Goal: Task Accomplishment & Management: Use online tool/utility

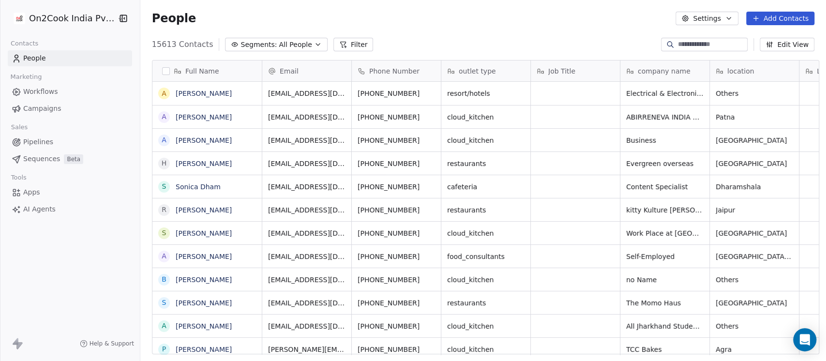
scroll to position [308, 680]
click at [282, 45] on span "All People" at bounding box center [295, 45] width 33 height 10
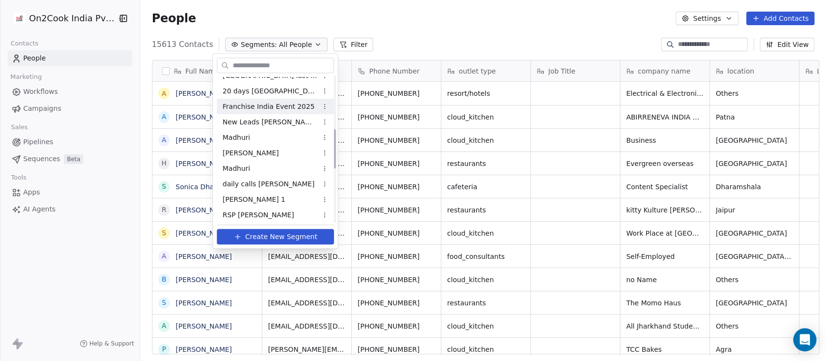
scroll to position [140, 0]
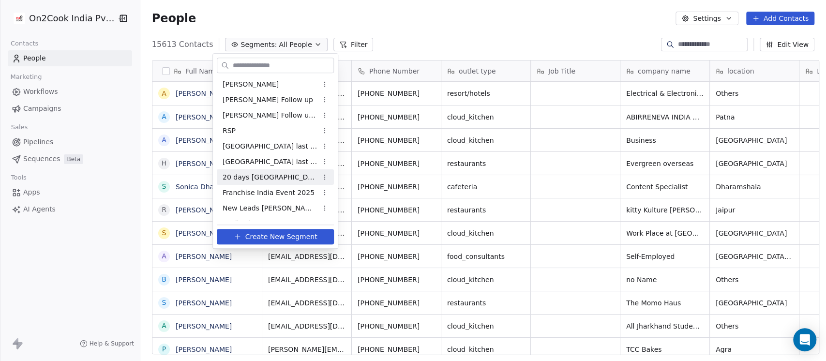
click at [701, 41] on html "On2Cook India Pvt. Ltd. Contacts People Marketing Workflows Campaigns Sales Pip…" at bounding box center [413, 180] width 826 height 361
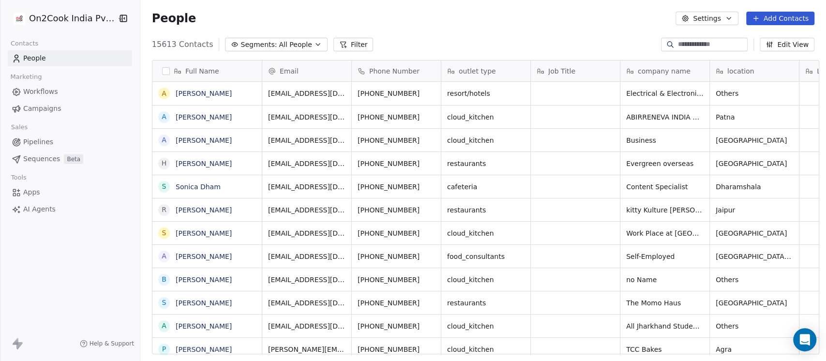
click at [698, 41] on input at bounding box center [712, 45] width 68 height 10
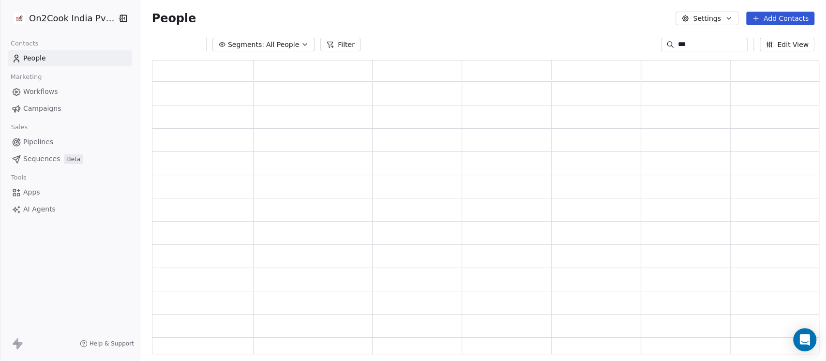
scroll to position [284, 657]
type input "*****"
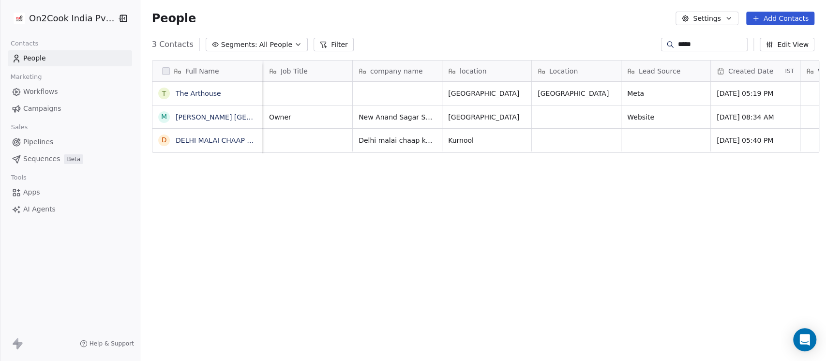
scroll to position [0, 258]
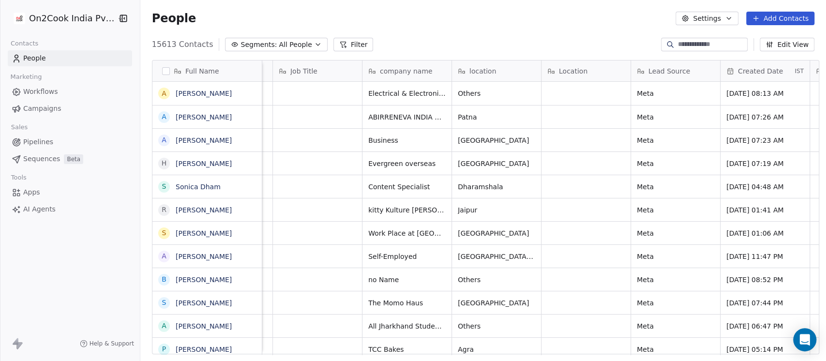
click at [668, 75] on span "Lead Source" at bounding box center [669, 71] width 42 height 10
click at [577, 15] on html "On2Cook India Pvt. Ltd. Contacts People Marketing Workflows Campaigns Sales Pip…" at bounding box center [413, 180] width 826 height 361
click at [333, 48] on button "Filter" at bounding box center [353, 45] width 40 height 14
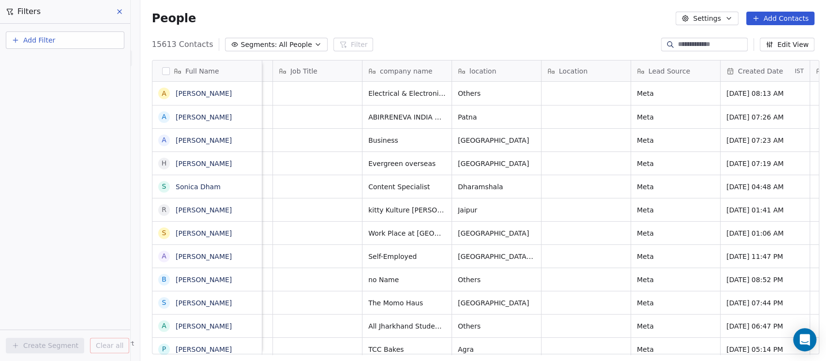
click at [45, 35] on span "Add Filter" at bounding box center [39, 40] width 32 height 10
click at [72, 62] on span "Contact properties" at bounding box center [47, 63] width 63 height 10
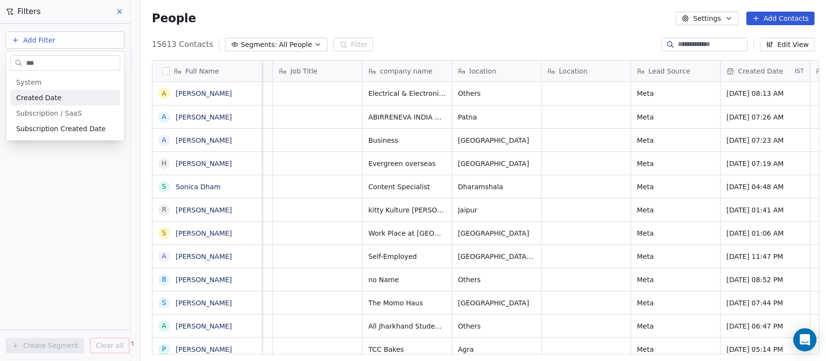
type input "***"
click at [54, 99] on span "Created Date" at bounding box center [38, 98] width 45 height 10
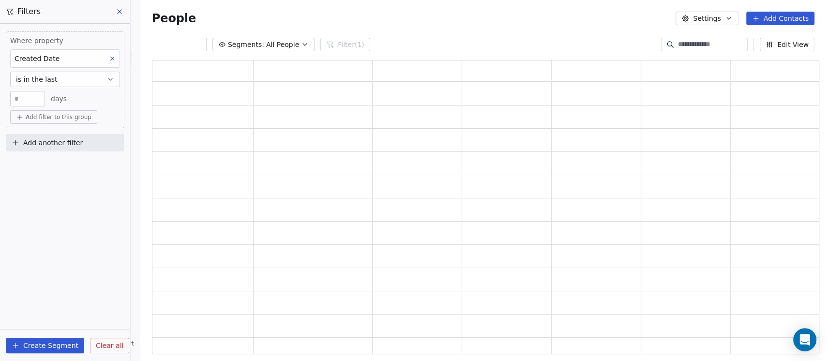
scroll to position [284, 657]
click at [20, 95] on input "**" at bounding box center [28, 98] width 30 height 7
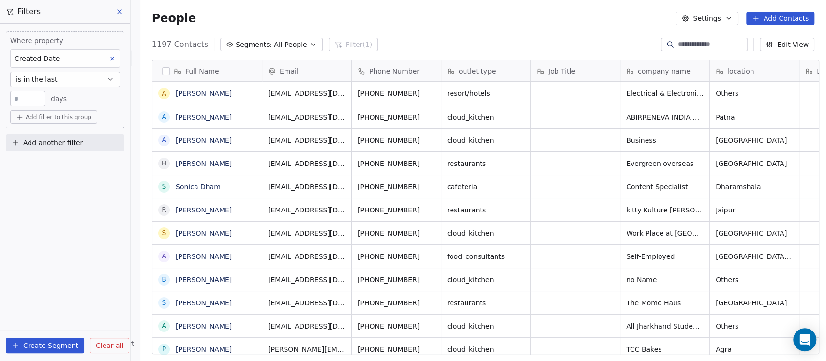
scroll to position [308, 680]
click at [43, 72] on button "is in the last" at bounding box center [65, 79] width 110 height 15
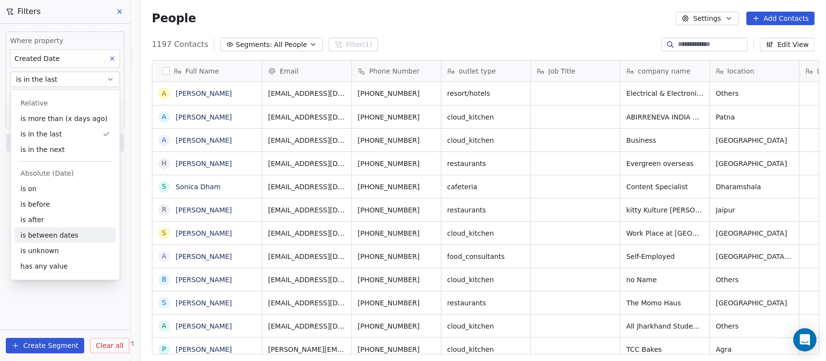
click at [51, 233] on div "is between dates" at bounding box center [65, 234] width 101 height 15
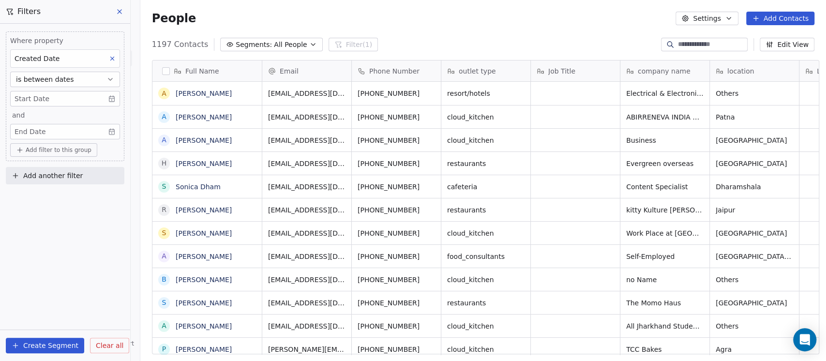
click at [39, 99] on body "On2Cook India Pvt. Ltd. Contacts People Marketing Workflows Campaigns Sales Pip…" at bounding box center [413, 180] width 826 height 361
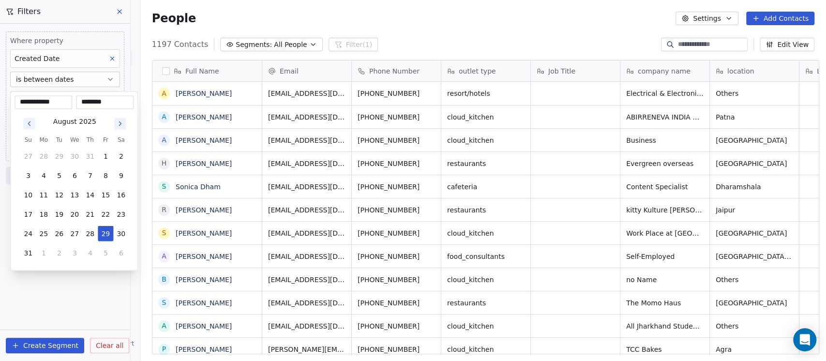
click at [26, 124] on icon "Go to previous month" at bounding box center [29, 123] width 8 height 8
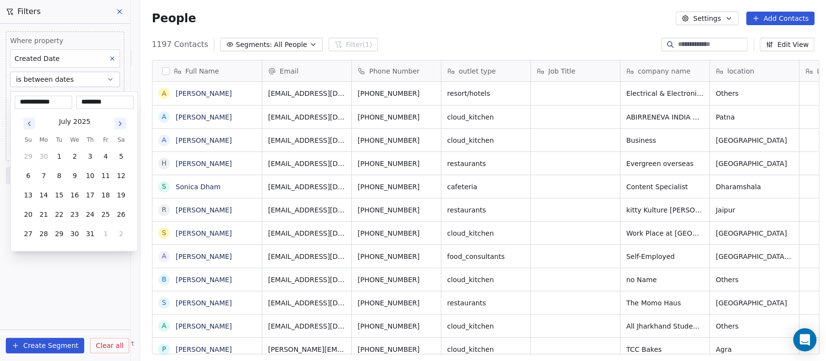
click at [29, 122] on icon "Go to previous month" at bounding box center [29, 123] width 8 height 8
click at [29, 193] on button "15" at bounding box center [27, 194] width 15 height 15
type input "**********"
click at [71, 272] on html "On2Cook India Pvt. Ltd. Contacts People Marketing Workflows Campaigns Sales Pip…" at bounding box center [413, 180] width 826 height 361
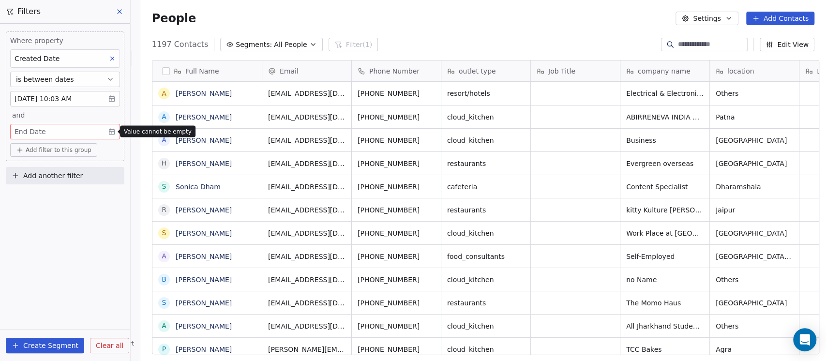
click at [64, 134] on body "On2Cook India Pvt. Ltd. Contacts People Marketing Workflows Campaigns Sales Pip…" at bounding box center [413, 180] width 826 height 361
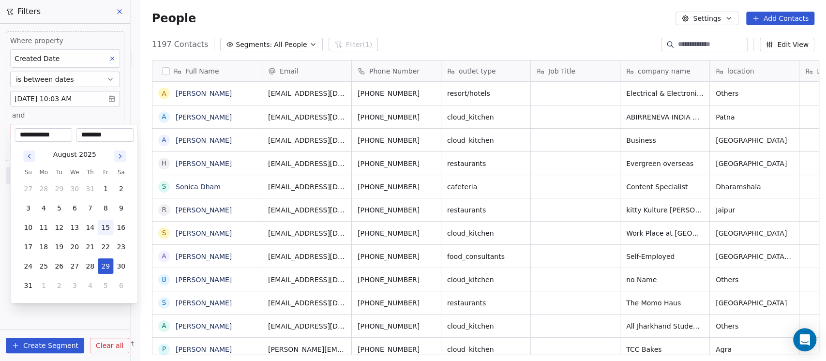
click at [103, 223] on button "15" at bounding box center [105, 227] width 15 height 15
type input "**********"
click at [133, 83] on html "On2Cook India Pvt. Ltd. Contacts People Marketing Workflows Campaigns Sales Pip…" at bounding box center [413, 180] width 826 height 361
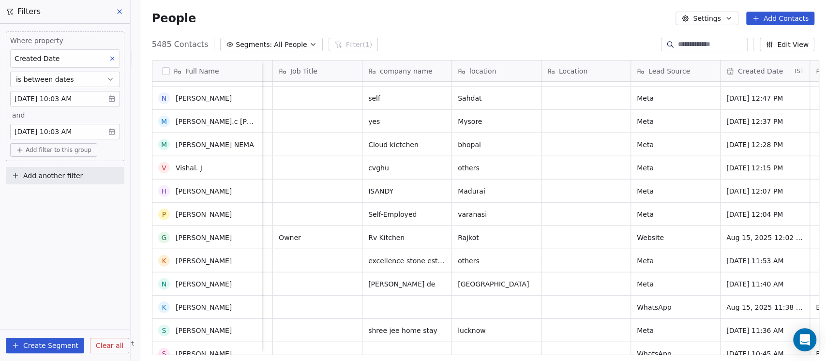
scroll to position [1892, 0]
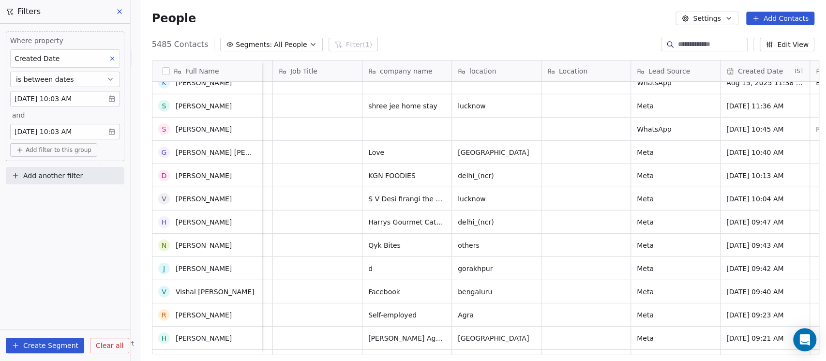
click at [44, 154] on button "Add filter to this group" at bounding box center [53, 150] width 87 height 14
click at [65, 170] on span "Contact properties" at bounding box center [51, 170] width 63 height 10
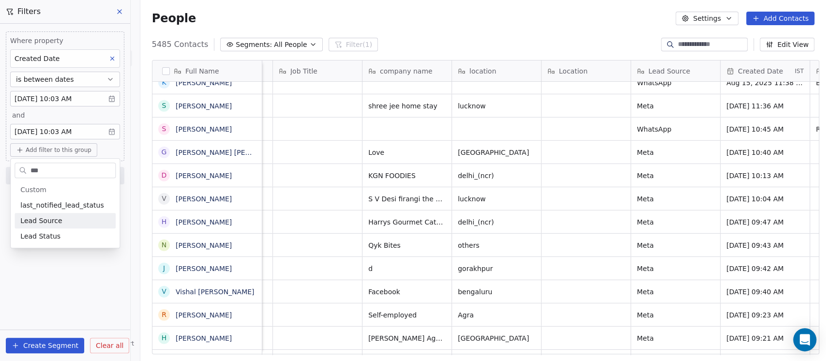
type input "***"
click at [64, 218] on div "Lead Source" at bounding box center [64, 221] width 89 height 10
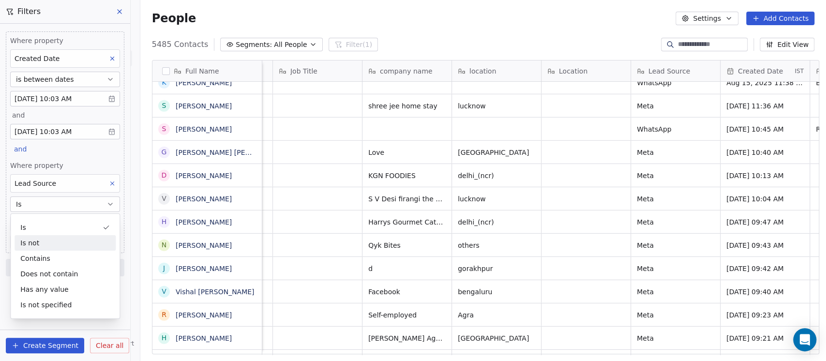
click at [46, 242] on div "Is not" at bounding box center [65, 242] width 101 height 15
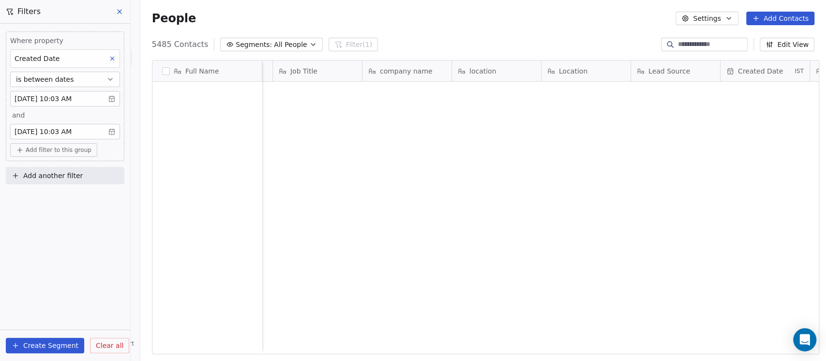
scroll to position [0, 0]
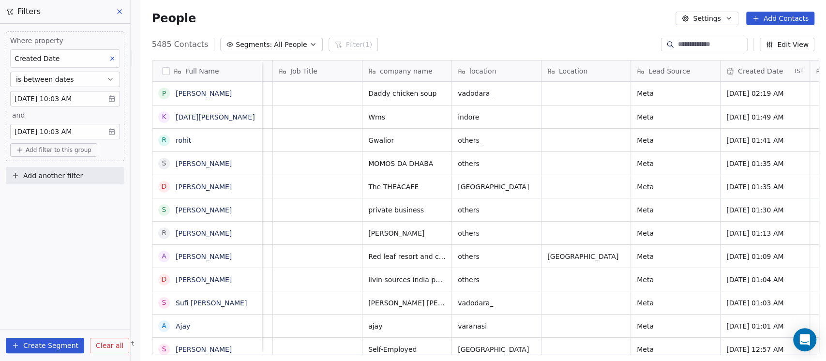
click at [43, 180] on button "Add another filter" at bounding box center [65, 175] width 118 height 17
click at [69, 193] on span "Contact properties" at bounding box center [47, 198] width 63 height 10
type input "****"
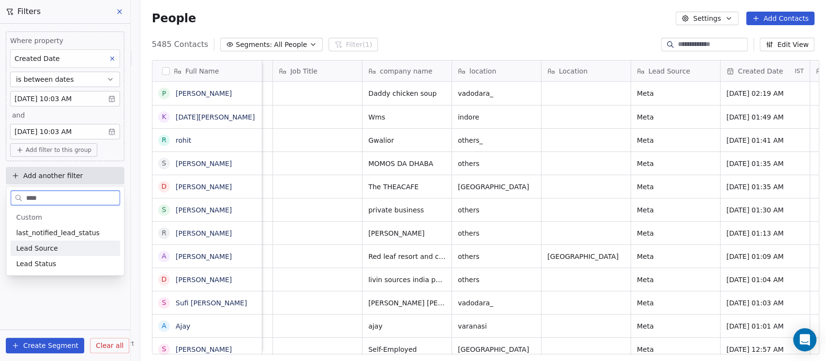
click at [47, 247] on span "Lead Source" at bounding box center [37, 248] width 42 height 10
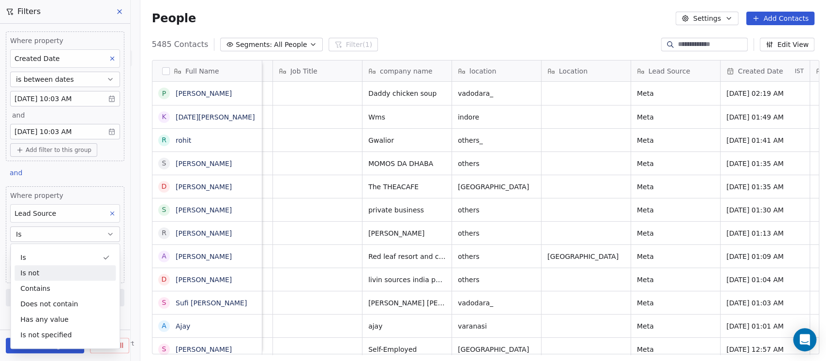
click at [43, 269] on div "Is not" at bounding box center [65, 272] width 101 height 15
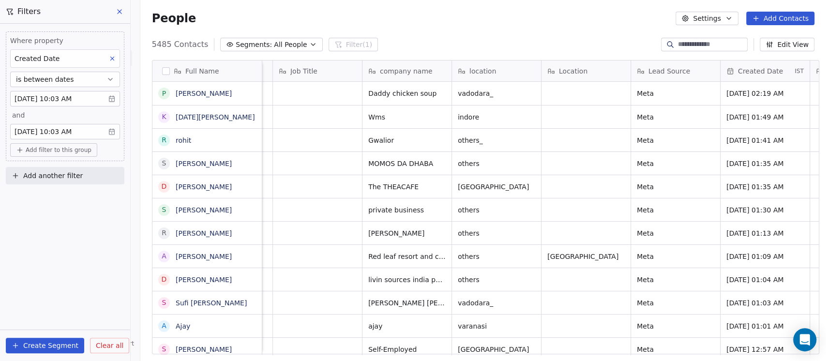
click at [35, 174] on span "Add another filter" at bounding box center [52, 176] width 59 height 10
click at [35, 195] on span "Contact properties" at bounding box center [47, 198] width 63 height 10
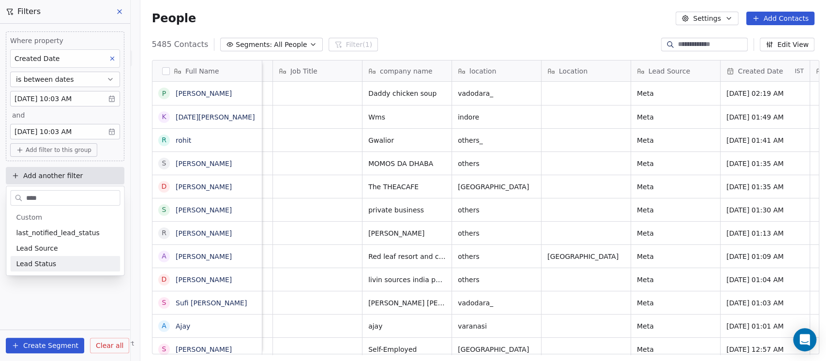
type input "****"
click at [37, 250] on span "Lead Source" at bounding box center [37, 248] width 42 height 10
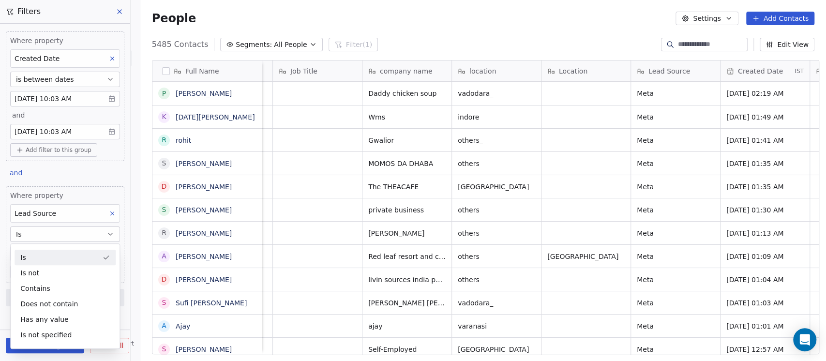
click at [41, 261] on div "Is" at bounding box center [65, 257] width 101 height 15
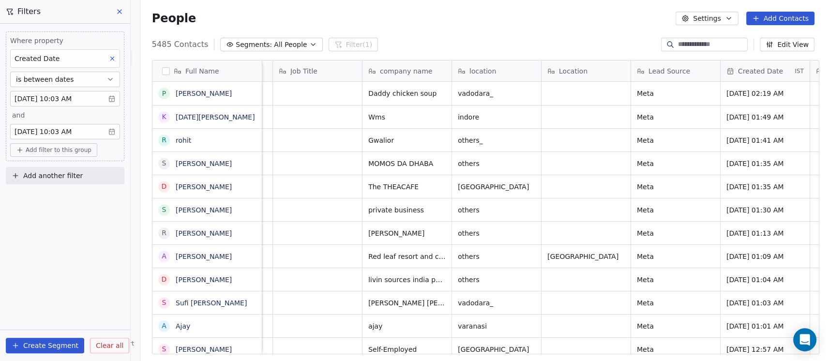
click at [60, 272] on div "Where property Created Date is between dates [DATE] 10:03 AM and [DATE] 10:03 A…" at bounding box center [65, 192] width 130 height 337
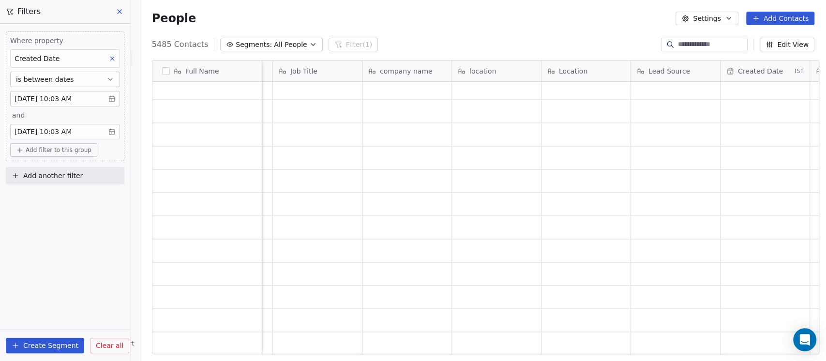
scroll to position [3697, 0]
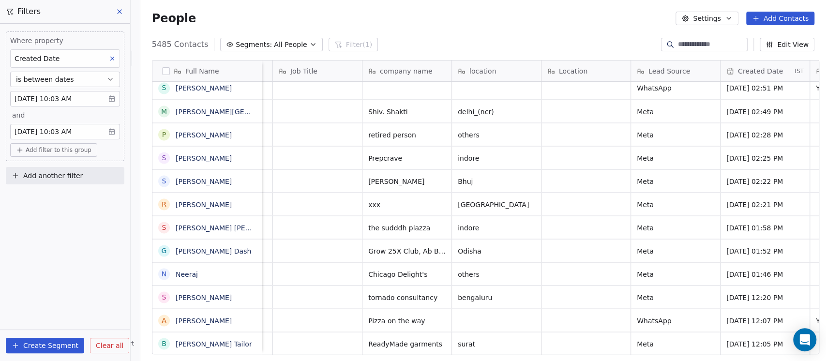
click at [50, 98] on body "On2Cook India Pvt. Ltd. Contacts People Marketing Workflows Campaigns Sales Pip…" at bounding box center [413, 180] width 826 height 361
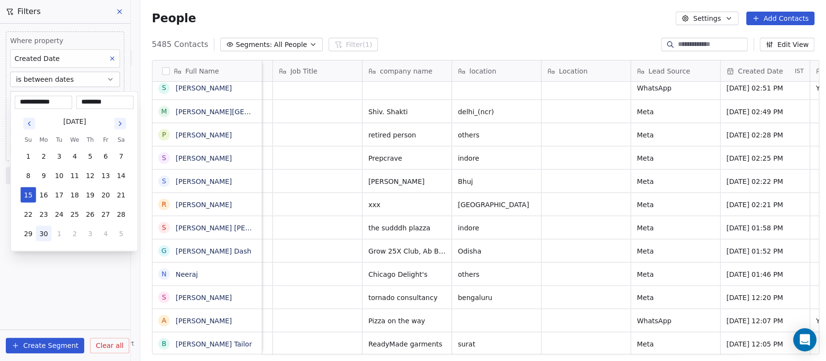
click at [45, 232] on button "30" at bounding box center [43, 232] width 15 height 15
type input "**********"
click at [92, 271] on html "On2Cook India Pvt. Ltd. Contacts People Marketing Workflows Campaigns Sales Pip…" at bounding box center [413, 180] width 826 height 361
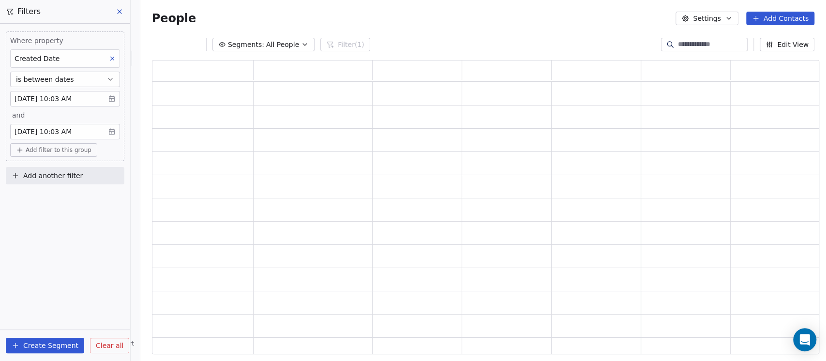
scroll to position [284, 657]
click at [86, 132] on body "On2Cook India Pvt. Ltd. Contacts People Marketing Workflows Campaigns Sales Pip…" at bounding box center [413, 180] width 826 height 361
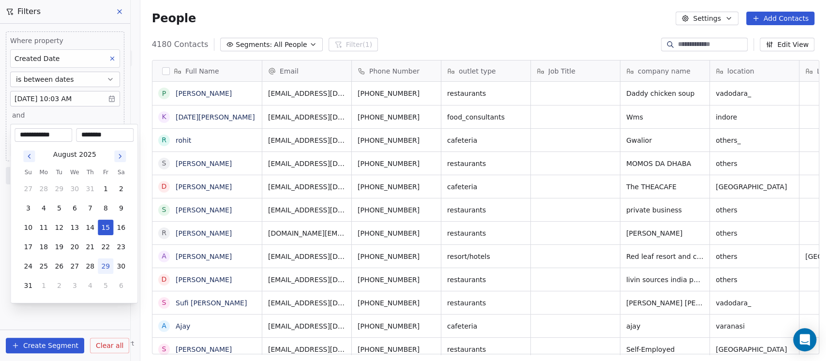
scroll to position [308, 680]
click at [29, 155] on icon "Go to previous month" at bounding box center [29, 156] width 2 height 4
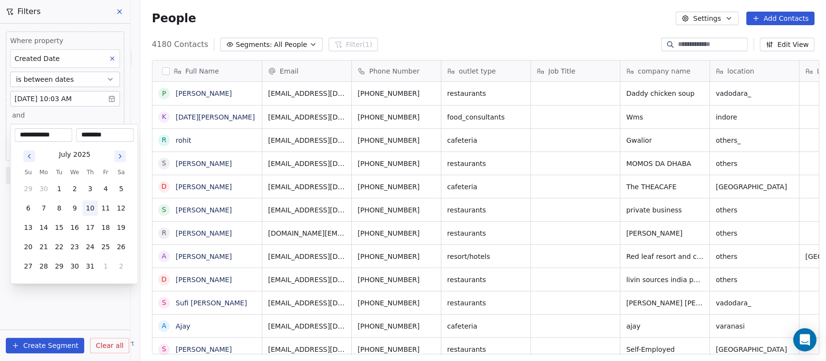
click at [89, 208] on button "10" at bounding box center [89, 207] width 15 height 15
type input "**********"
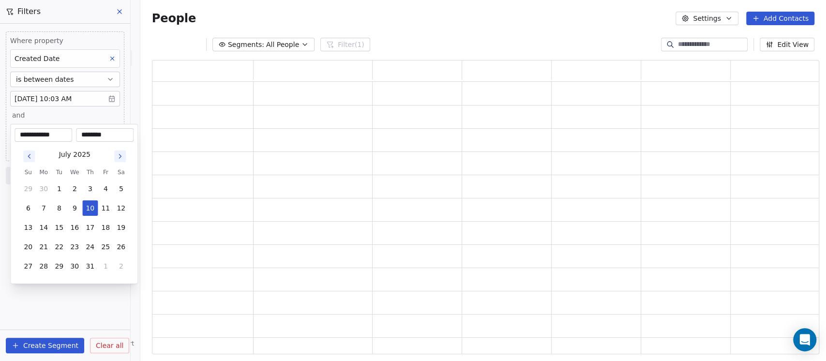
click at [68, 296] on html "**********" at bounding box center [413, 180] width 826 height 361
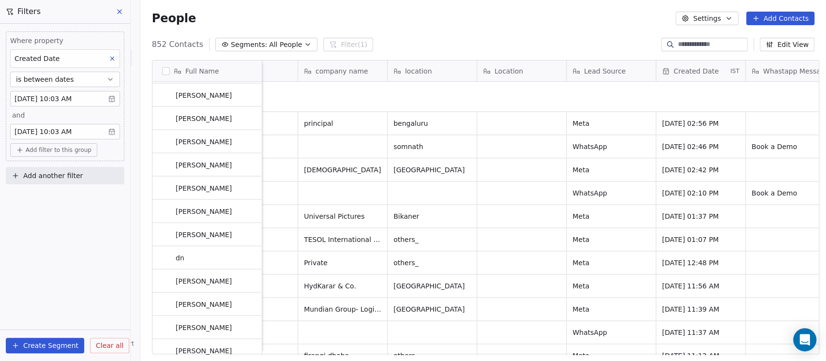
scroll to position [0, 0]
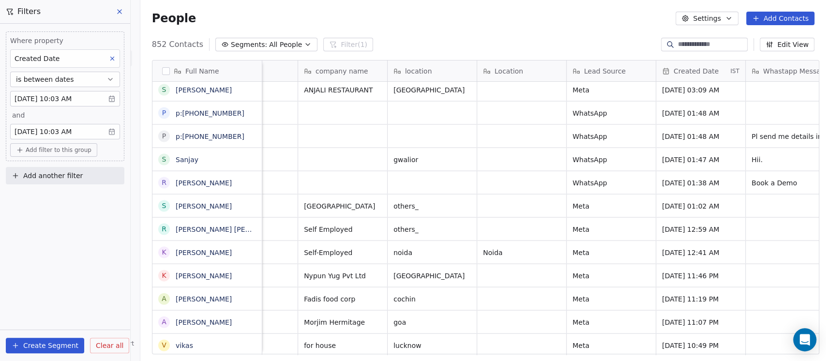
click at [79, 132] on body "On2Cook India Pvt. Ltd. Contacts People Marketing Workflows Campaigns Sales Pip…" at bounding box center [413, 180] width 826 height 361
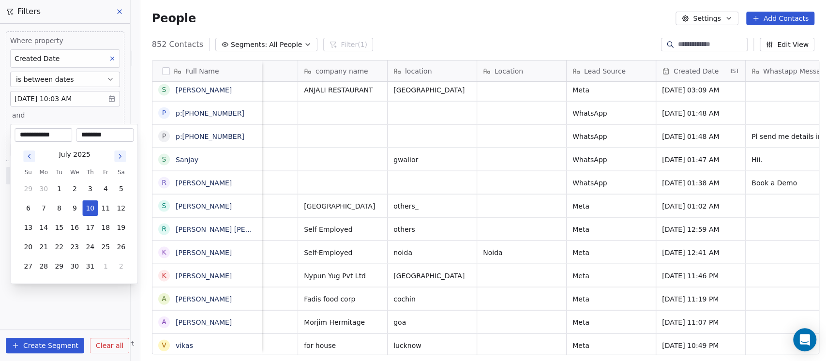
click at [70, 99] on html "On2Cook India Pvt. Ltd. Contacts People Marketing Workflows Campaigns Sales Pip…" at bounding box center [413, 180] width 826 height 361
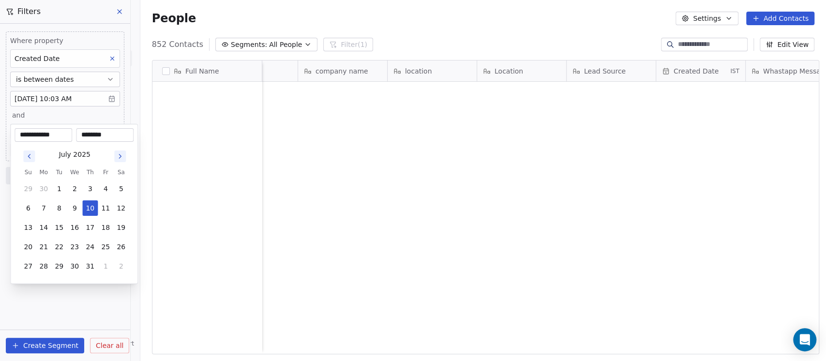
click at [58, 97] on body "On2Cook India Pvt. Ltd. Contacts People Marketing Workflows Campaigns Sales Pip…" at bounding box center [413, 180] width 826 height 361
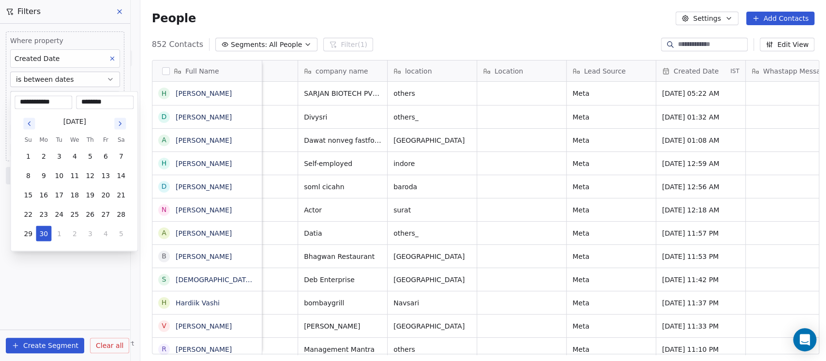
click at [117, 119] on icon "Go to next month" at bounding box center [120, 123] width 8 height 8
click at [116, 120] on icon "Go to next month" at bounding box center [120, 123] width 8 height 8
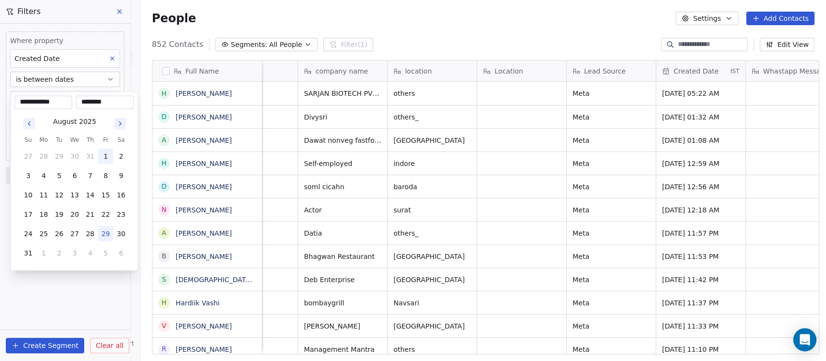
click at [105, 152] on button "1" at bounding box center [105, 155] width 15 height 15
type input "**********"
click at [62, 291] on html "On2Cook India Pvt. Ltd. Contacts People Marketing Workflows Campaigns Sales Pip…" at bounding box center [413, 180] width 826 height 361
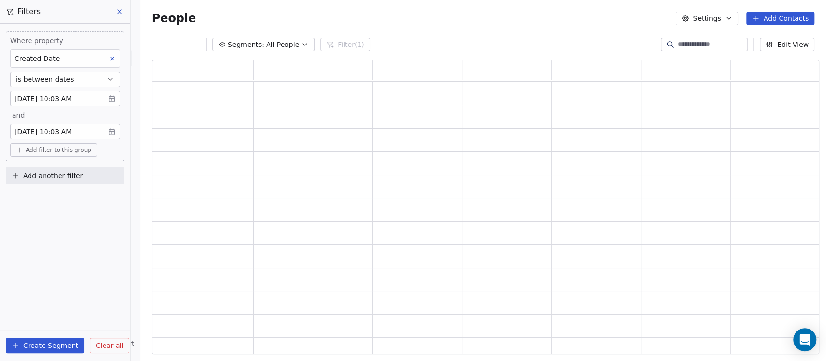
click at [92, 134] on body "On2Cook India Pvt. Ltd. Contacts People Marketing Workflows Campaigns Sales Pip…" at bounding box center [413, 180] width 826 height 361
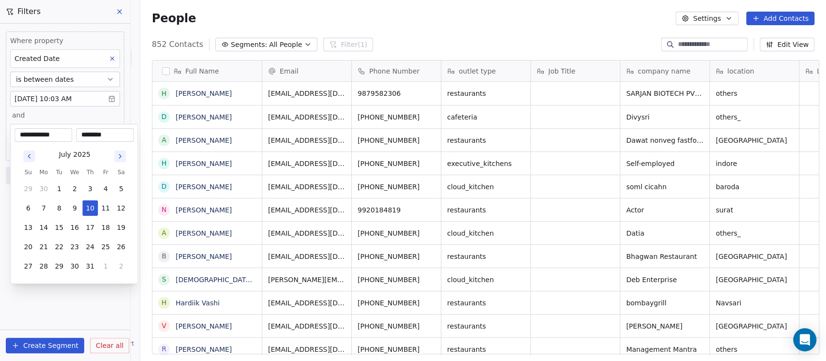
click at [120, 153] on icon "Go to next month" at bounding box center [120, 156] width 8 height 8
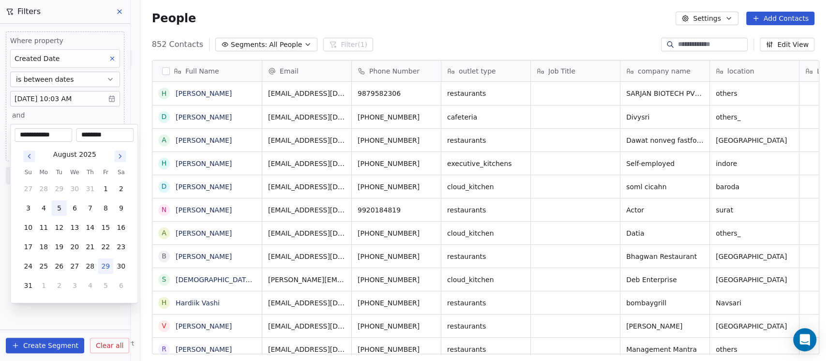
click at [58, 208] on button "5" at bounding box center [58, 207] width 15 height 15
type input "**********"
click at [70, 320] on html "On2Cook India Pvt. Ltd. Contacts People Marketing Workflows Campaigns Sales Pip…" at bounding box center [413, 180] width 826 height 361
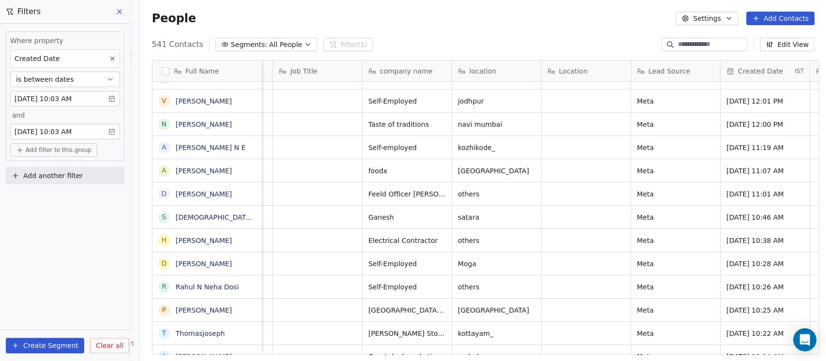
click at [64, 97] on body "On2Cook India Pvt. Ltd. Contacts People Marketing Workflows Campaigns Sales Pip…" at bounding box center [413, 180] width 826 height 361
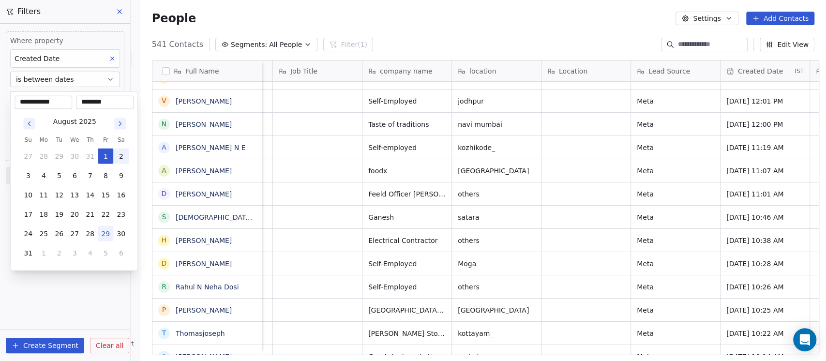
click at [118, 157] on button "2" at bounding box center [120, 155] width 15 height 15
click at [29, 176] on button "3" at bounding box center [27, 174] width 15 height 15
click at [118, 152] on button "2" at bounding box center [120, 155] width 15 height 15
type input "**********"
click at [87, 281] on html "On2Cook India Pvt. Ltd. Contacts People Marketing Workflows Campaigns Sales Pip…" at bounding box center [413, 180] width 826 height 361
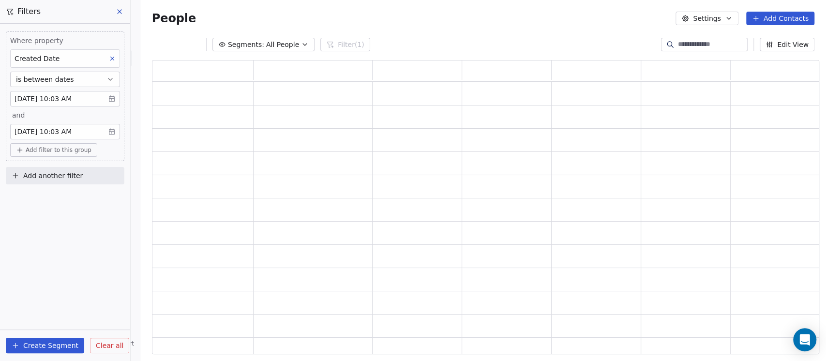
scroll to position [284, 657]
click at [67, 126] on body "On2Cook India Pvt. Ltd. Contacts People Marketing Workflows Campaigns Sales Pip…" at bounding box center [413, 180] width 826 height 361
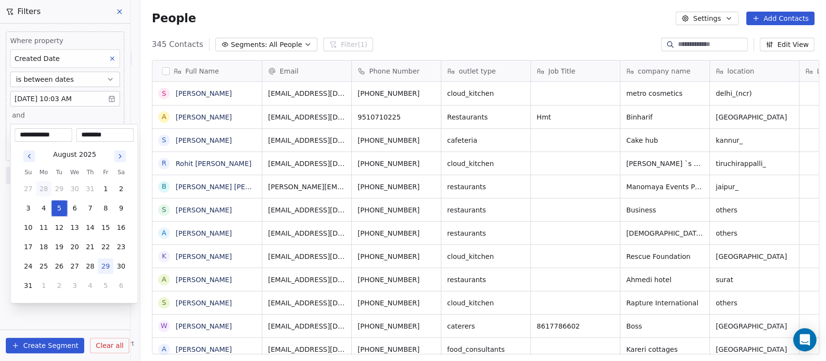
scroll to position [308, 680]
click at [44, 202] on button "4" at bounding box center [43, 207] width 15 height 15
type input "**********"
click at [63, 314] on html "On2Cook India Pvt. Ltd. Contacts People Marketing Workflows Campaigns Sales Pip…" at bounding box center [413, 180] width 826 height 361
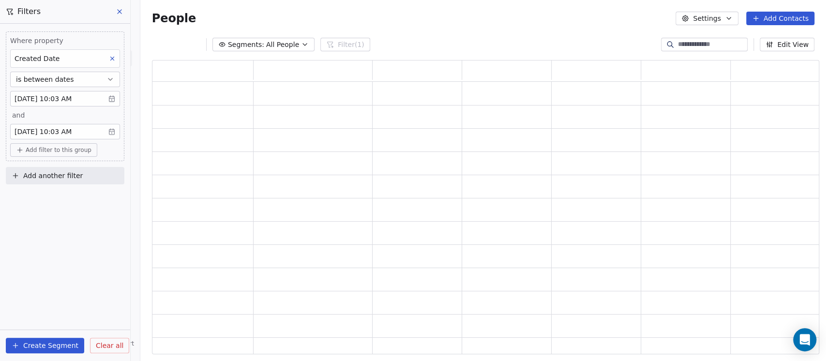
scroll to position [10, 11]
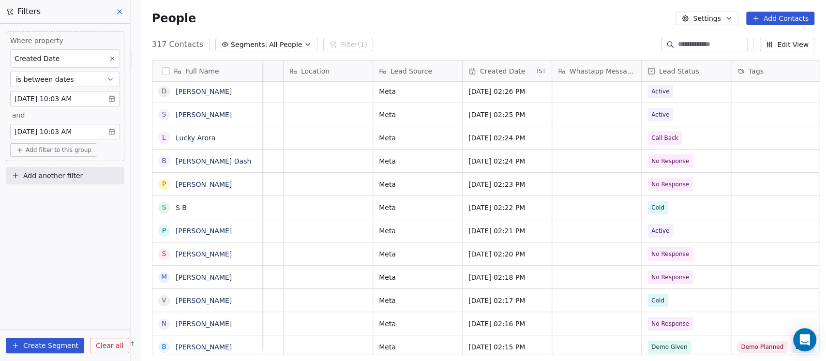
click at [105, 79] on button "is between dates" at bounding box center [65, 79] width 110 height 15
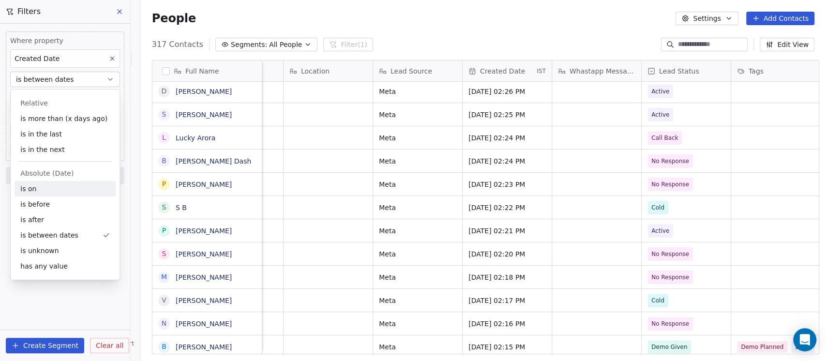
click at [43, 191] on div "is on" at bounding box center [65, 188] width 101 height 15
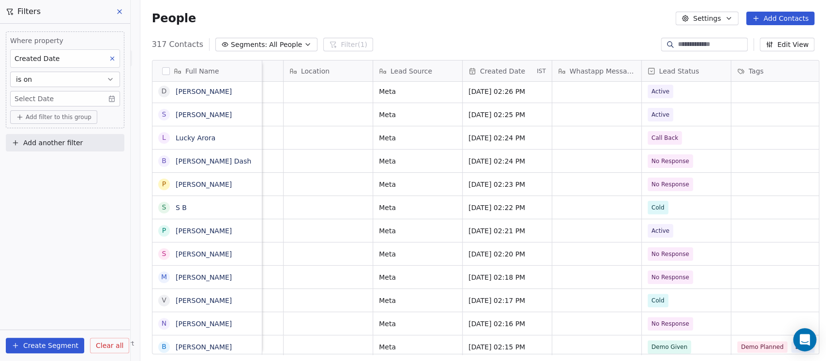
click at [78, 100] on body "On2Cook India Pvt. Ltd. Contacts People Marketing Workflows Campaigns Sales Pip…" at bounding box center [413, 180] width 826 height 361
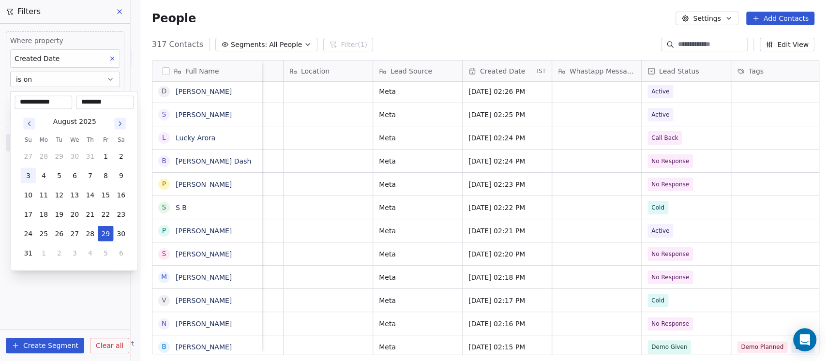
click at [33, 174] on button "3" at bounding box center [27, 174] width 15 height 15
type input "**********"
click at [70, 292] on html "On2Cook India Pvt. Ltd. Contacts People Marketing Workflows Campaigns Sales Pip…" at bounding box center [413, 180] width 826 height 361
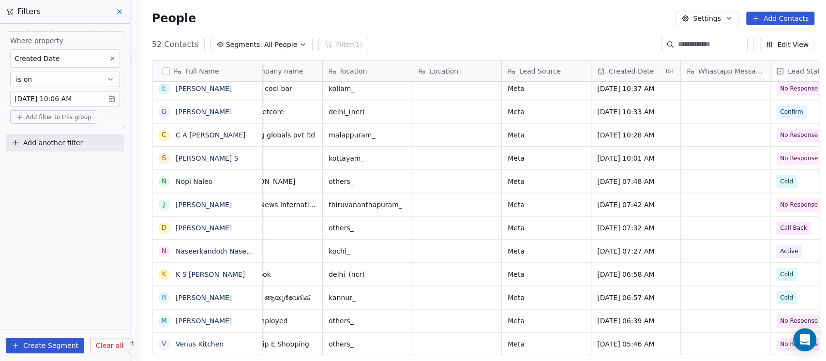
click at [58, 99] on body "On2Cook India Pvt. Ltd. Contacts People Marketing Workflows Campaigns Sales Pip…" at bounding box center [413, 180] width 826 height 361
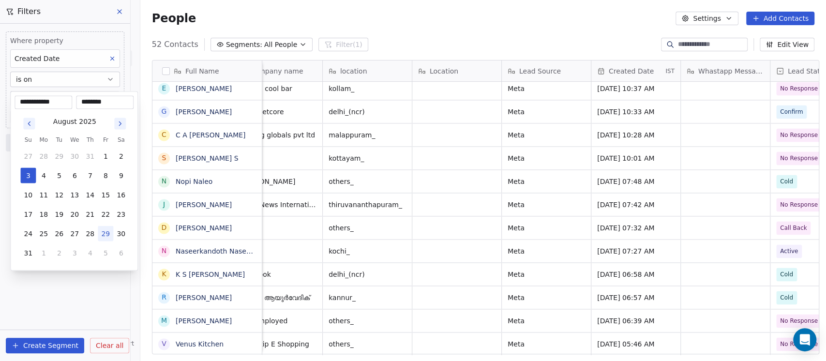
click at [74, 75] on html "On2Cook India Pvt. Ltd. Contacts People Marketing Workflows Campaigns Sales Pip…" at bounding box center [413, 180] width 826 height 361
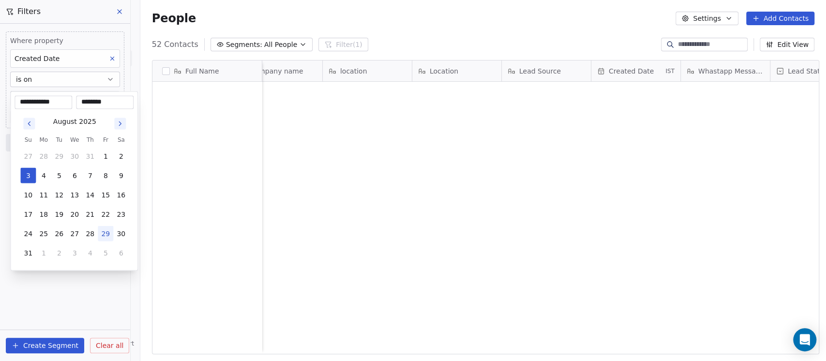
scroll to position [0, 0]
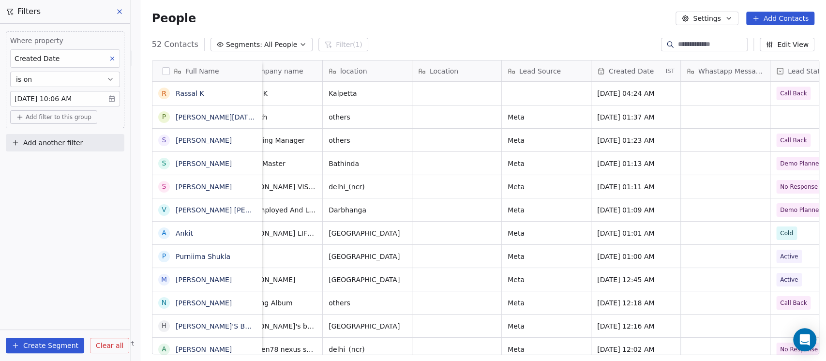
click at [67, 78] on button "is on" at bounding box center [65, 79] width 110 height 15
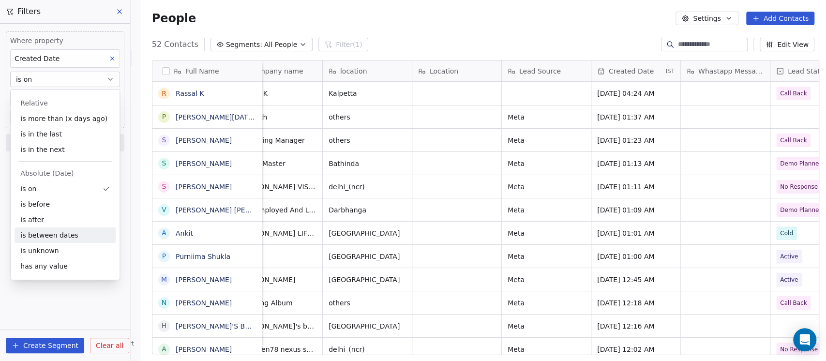
click at [45, 236] on div "is between dates" at bounding box center [65, 234] width 101 height 15
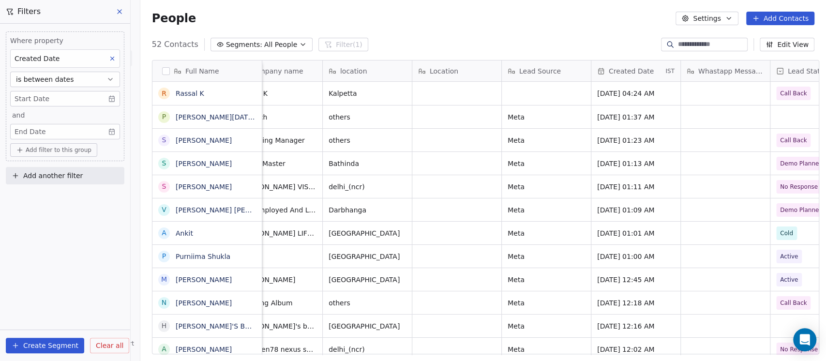
click at [58, 96] on body "On2Cook India Pvt. Ltd. Contacts People Marketing Workflows Campaigns Sales Pip…" at bounding box center [413, 180] width 826 height 361
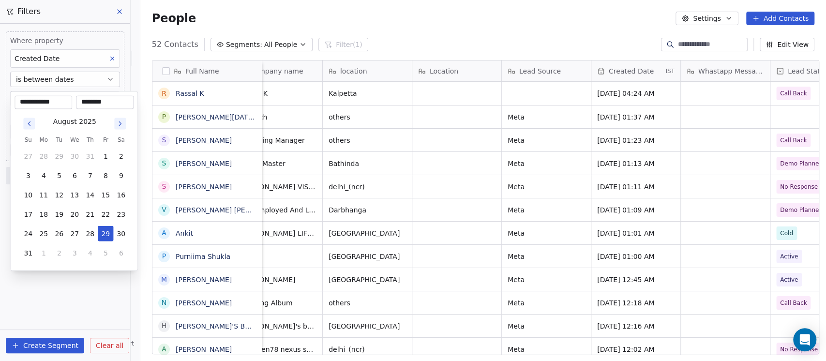
click at [25, 120] on icon "Go to previous month" at bounding box center [29, 123] width 8 height 8
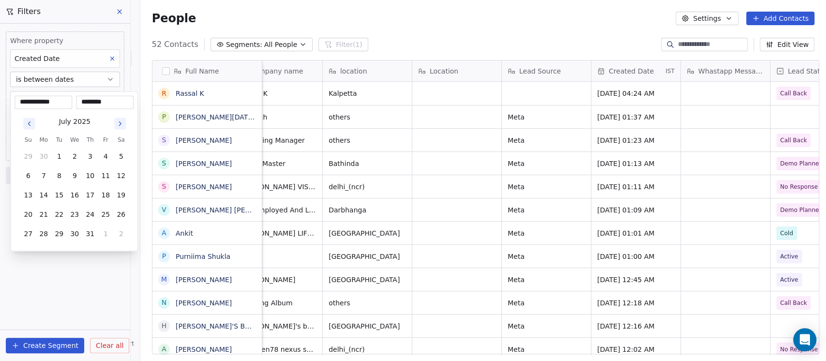
click at [25, 120] on icon "Go to previous month" at bounding box center [29, 123] width 8 height 8
click at [46, 215] on button "23" at bounding box center [43, 213] width 15 height 15
type input "**********"
click at [82, 266] on html "On2Cook India Pvt. Ltd. Contacts People Marketing Workflows Campaigns Sales Pip…" at bounding box center [413, 180] width 826 height 361
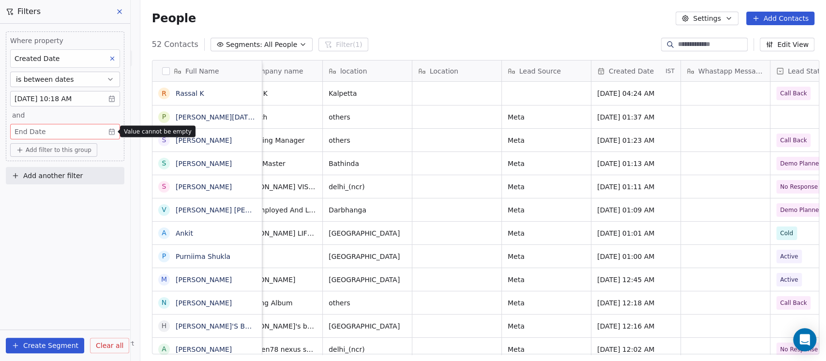
click at [68, 133] on body "On2Cook India Pvt. Ltd. Contacts People Marketing Workflows Campaigns Sales Pip…" at bounding box center [413, 180] width 826 height 361
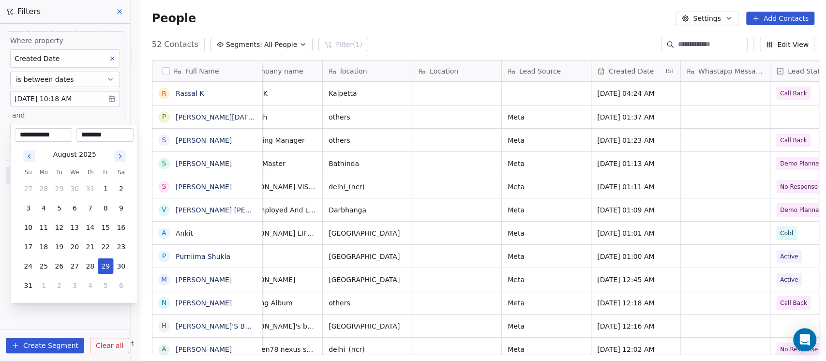
click at [30, 165] on div "[DATE] Su Mo Tu We Th Fr Sa 27 28 29 30 31 1 2 3 4 5 6 7 8 9 10 11 12 13 14 15 …" at bounding box center [74, 221] width 108 height 146
click at [30, 164] on div "[DATE] Su Mo Tu We Th Fr Sa 27 28 29 30 31 1 2 3 4 5 6 7 8 9 10 11 12 13 14 15 …" at bounding box center [74, 221] width 108 height 146
click at [33, 159] on button "Go to previous month" at bounding box center [29, 156] width 12 height 12
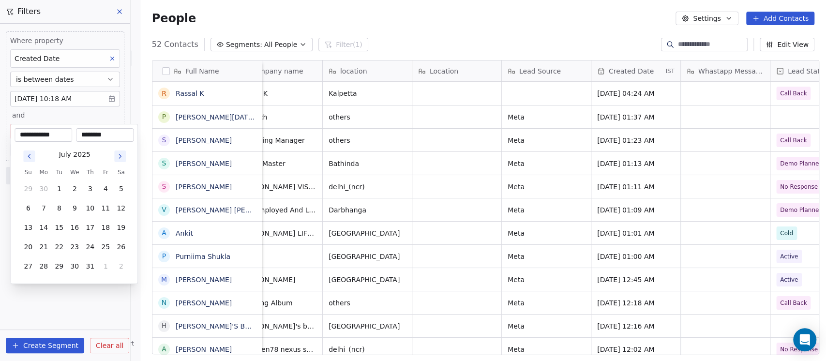
click at [33, 159] on button "Go to previous month" at bounding box center [29, 156] width 12 height 12
click at [43, 262] on button "30" at bounding box center [43, 265] width 15 height 15
type input "**********"
click at [74, 311] on html "On2Cook India Pvt. Ltd. Contacts People Marketing Workflows Campaigns Sales Pip…" at bounding box center [413, 180] width 826 height 361
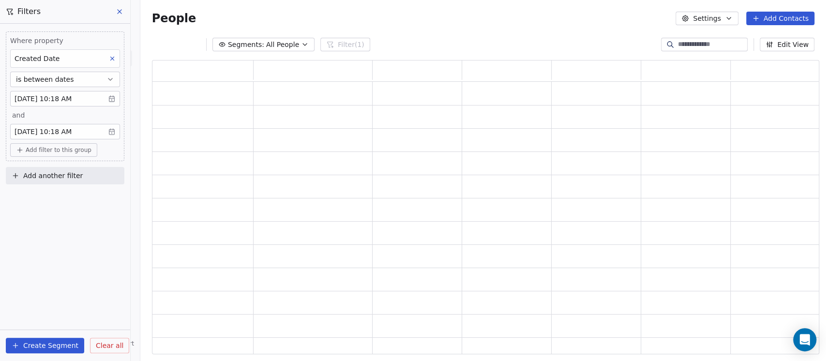
scroll to position [284, 657]
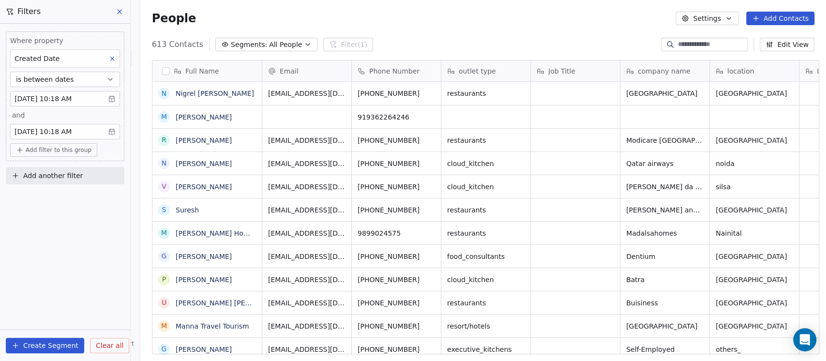
click at [74, 132] on body "On2Cook India Pvt. Ltd. Contacts People Marketing Workflows Campaigns Sales Pip…" at bounding box center [413, 180] width 826 height 361
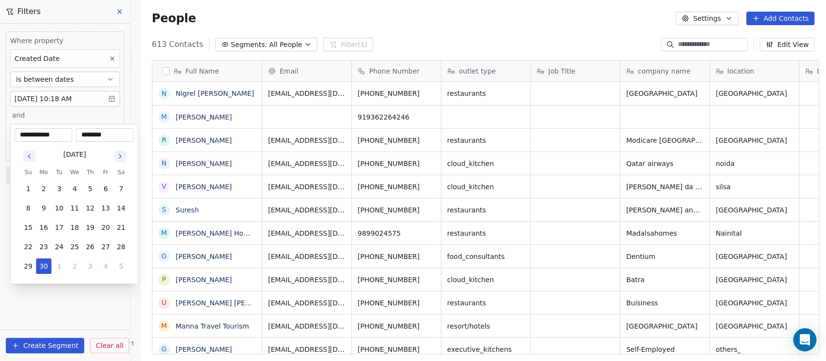
scroll to position [308, 680]
click at [58, 305] on html "On2Cook India Pvt. Ltd. Contacts People Marketing Workflows Campaigns Sales Pip…" at bounding box center [413, 180] width 826 height 361
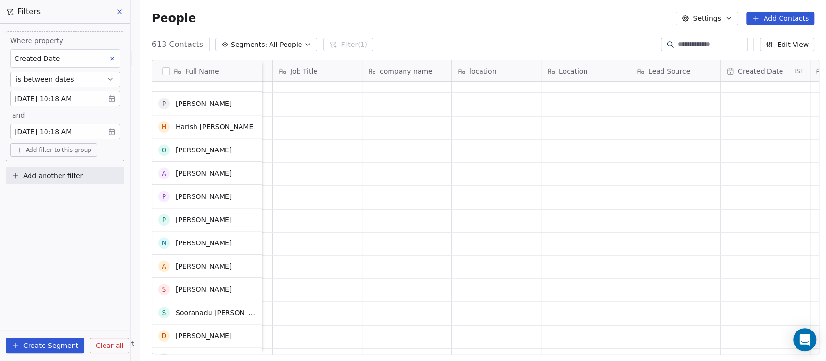
scroll to position [3611, 0]
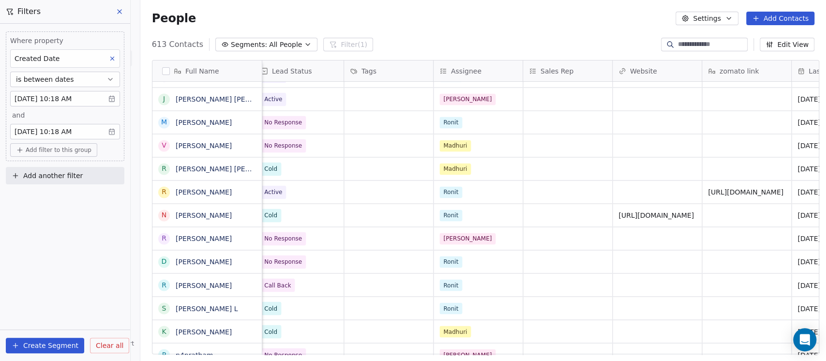
click at [111, 59] on icon at bounding box center [112, 58] width 3 height 3
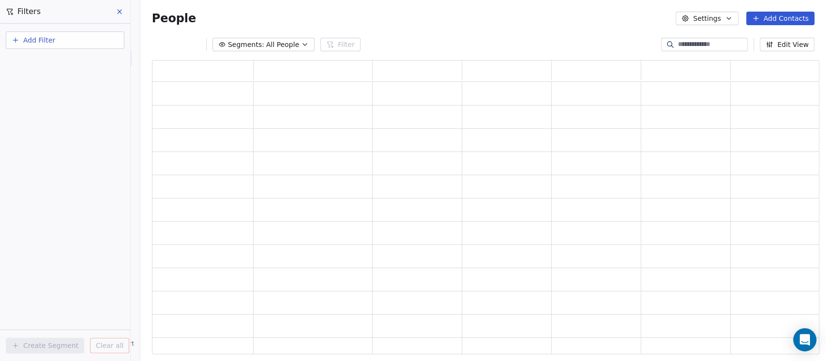
click at [56, 34] on button "Add Filter" at bounding box center [65, 39] width 118 height 17
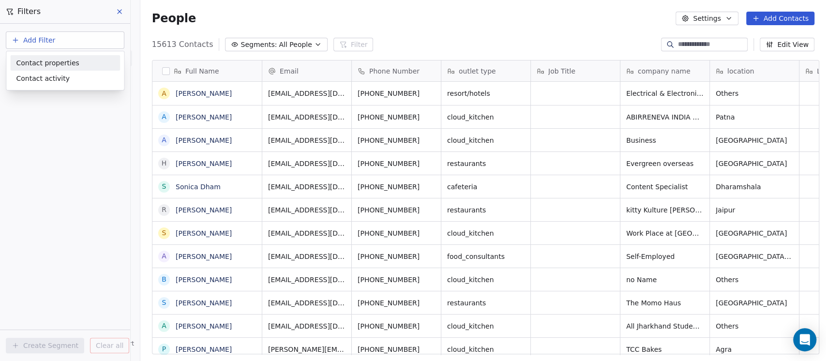
click at [74, 66] on div "Contact properties" at bounding box center [65, 63] width 98 height 10
type input "****"
click at [54, 101] on div "Assignee" at bounding box center [65, 98] width 98 height 10
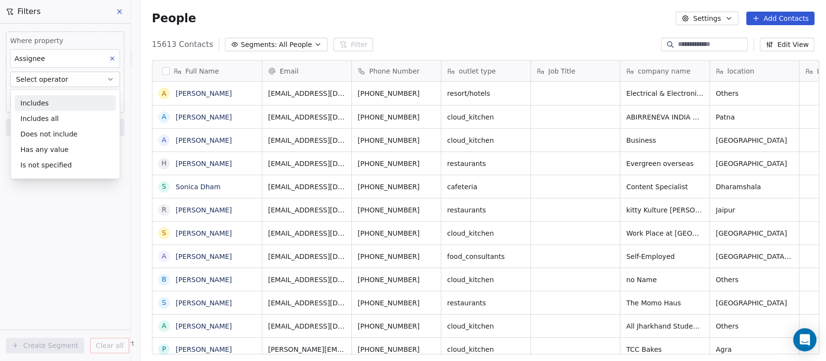
click at [64, 76] on button "Select operator" at bounding box center [65, 79] width 110 height 15
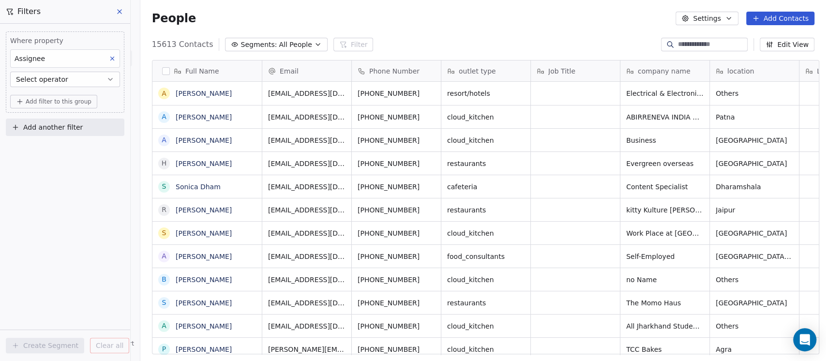
click at [59, 81] on span "Select operator" at bounding box center [42, 79] width 52 height 10
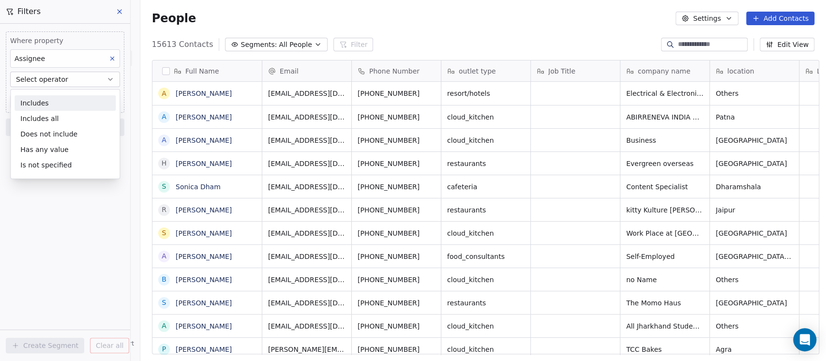
click at [47, 103] on div "Includes" at bounding box center [65, 102] width 101 height 15
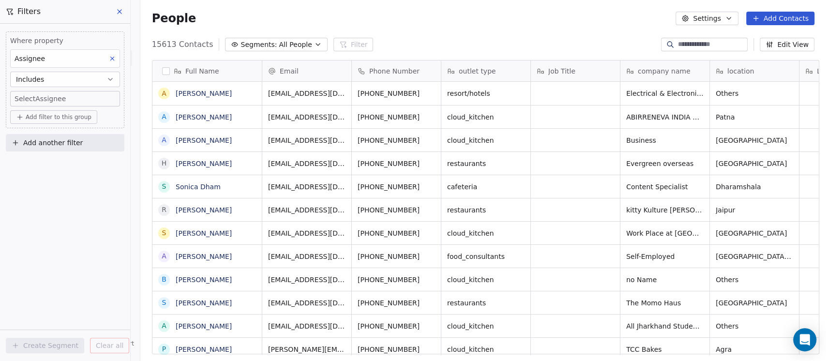
click at [52, 98] on body "On2Cook India Pvt. Ltd. Contacts People Marketing Workflows Campaigns Sales Pip…" at bounding box center [413, 180] width 826 height 361
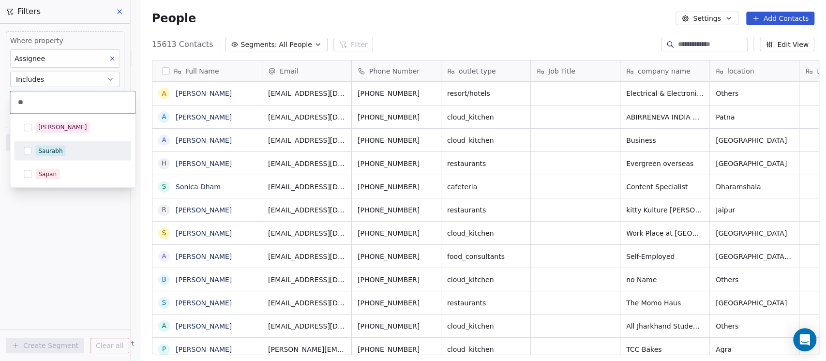
type input "**"
click at [41, 154] on span "Saurabh" at bounding box center [50, 150] width 30 height 11
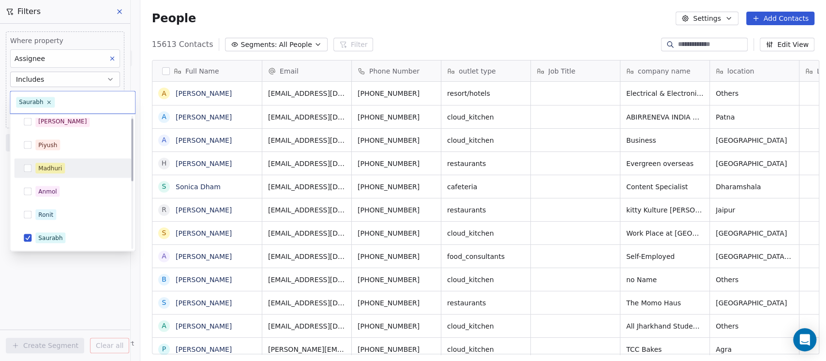
click at [310, 5] on html "On2Cook India Pvt. Ltd. Contacts People Marketing Workflows Campaigns Sales Pip…" at bounding box center [413, 180] width 826 height 361
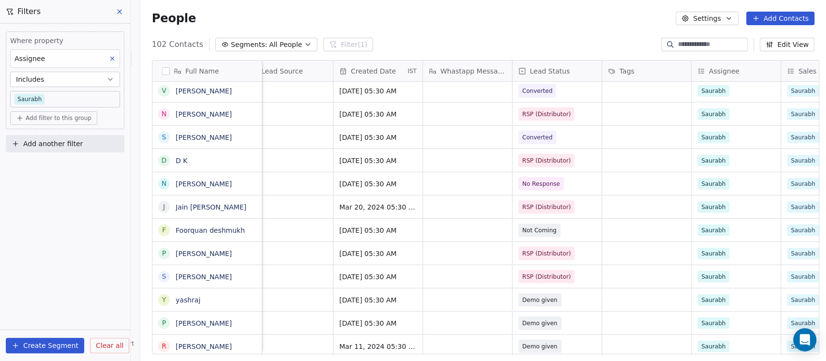
click at [73, 118] on span "Add filter to this group" at bounding box center [59, 118] width 66 height 8
click at [70, 137] on span "Contact properties" at bounding box center [51, 138] width 63 height 10
click at [111, 60] on icon at bounding box center [112, 58] width 7 height 7
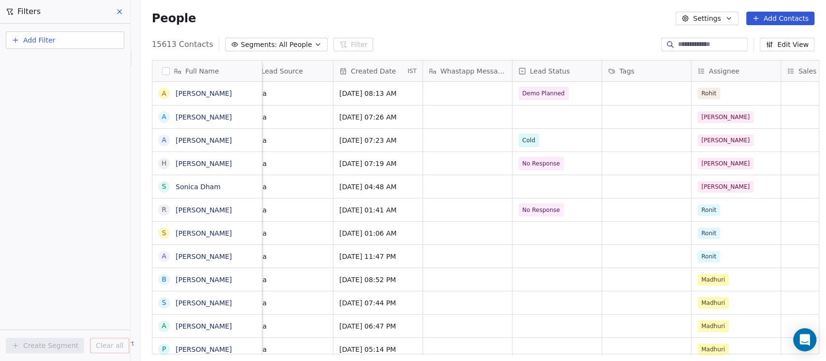
click at [79, 43] on button "Add Filter" at bounding box center [65, 39] width 118 height 17
click at [72, 63] on span "Contact properties" at bounding box center [47, 63] width 63 height 10
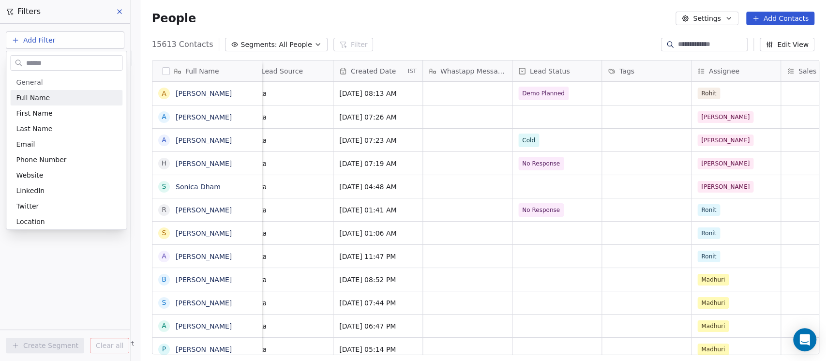
click at [68, 65] on input "text" at bounding box center [73, 63] width 98 height 14
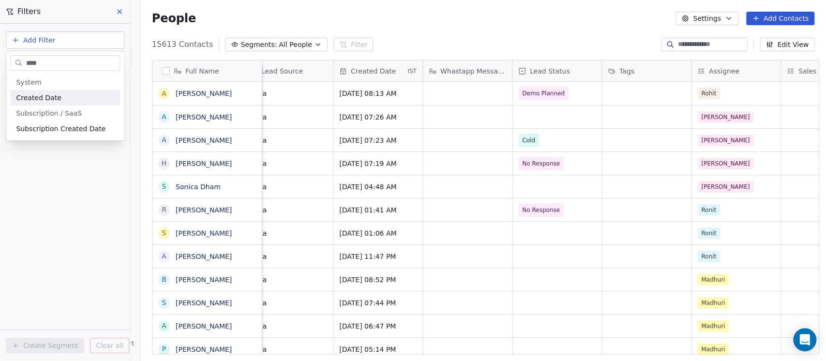
type input "****"
click at [39, 95] on span "Created Date" at bounding box center [38, 98] width 45 height 10
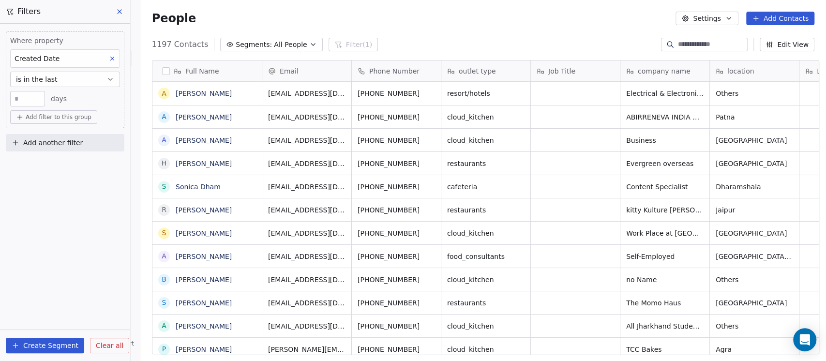
click at [66, 146] on span "Add another filter" at bounding box center [52, 143] width 59 height 10
click at [56, 65] on html "On2Cook India Pvt. Ltd. Contacts People Marketing Workflows Campaigns Sales Pip…" at bounding box center [413, 180] width 826 height 361
click at [59, 77] on button "is in the last" at bounding box center [65, 79] width 110 height 15
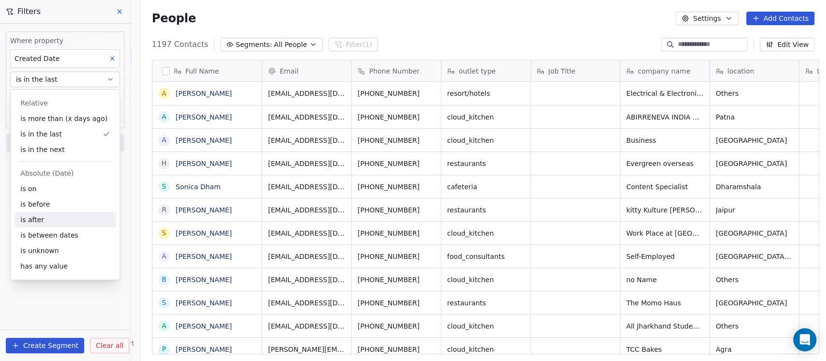
click at [47, 213] on div "is after" at bounding box center [65, 219] width 101 height 15
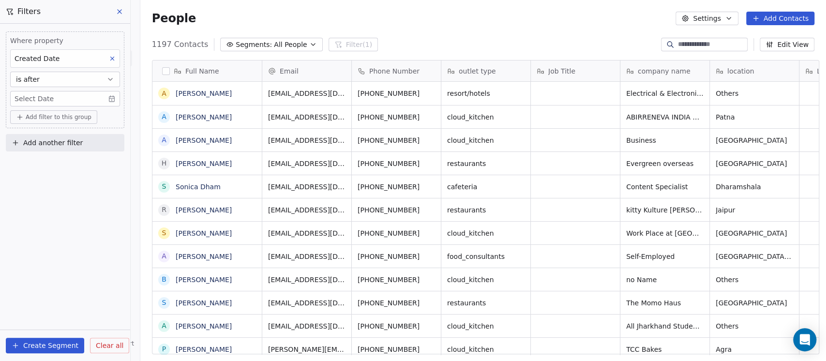
click at [42, 98] on body "On2Cook India Pvt. Ltd. Contacts People Marketing Workflows Campaigns Sales Pip…" at bounding box center [413, 180] width 826 height 361
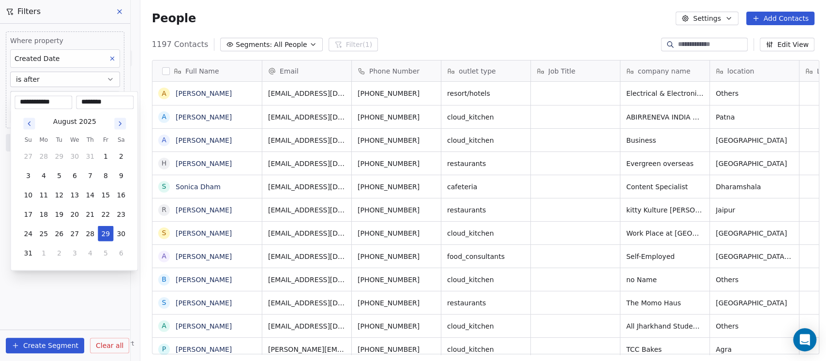
click at [30, 122] on icon "Go to previous month" at bounding box center [29, 123] width 8 height 8
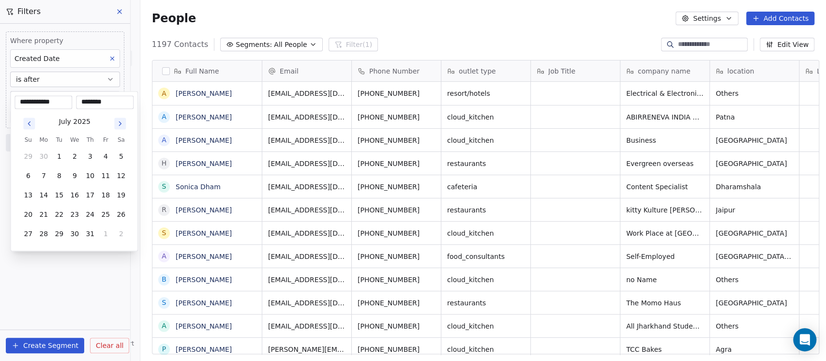
click at [30, 122] on icon "Go to previous month" at bounding box center [29, 123] width 8 height 8
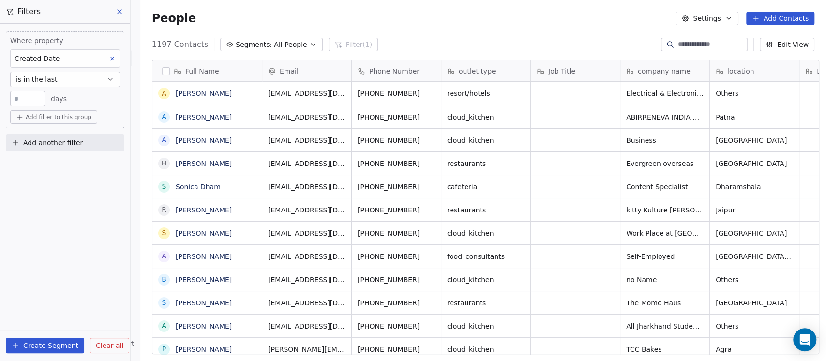
click at [18, 102] on input "**" at bounding box center [28, 98] width 30 height 7
click at [35, 75] on span "is in the last" at bounding box center [37, 79] width 42 height 10
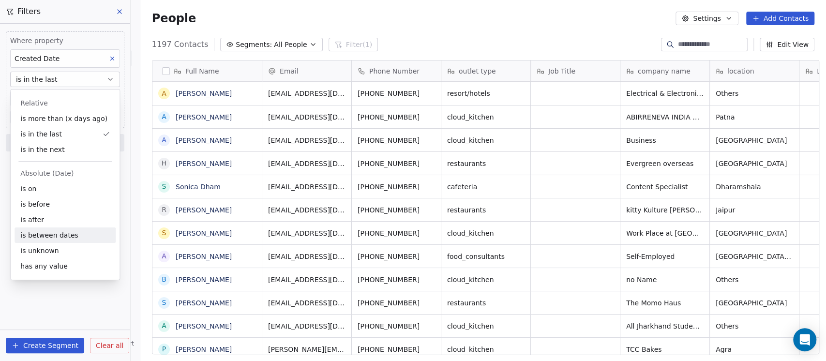
click at [45, 229] on div "is between dates" at bounding box center [65, 234] width 101 height 15
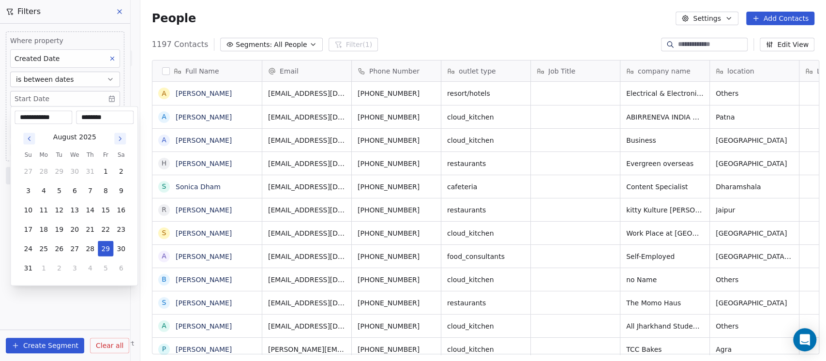
click at [29, 135] on icon "Go to previous month" at bounding box center [29, 139] width 8 height 8
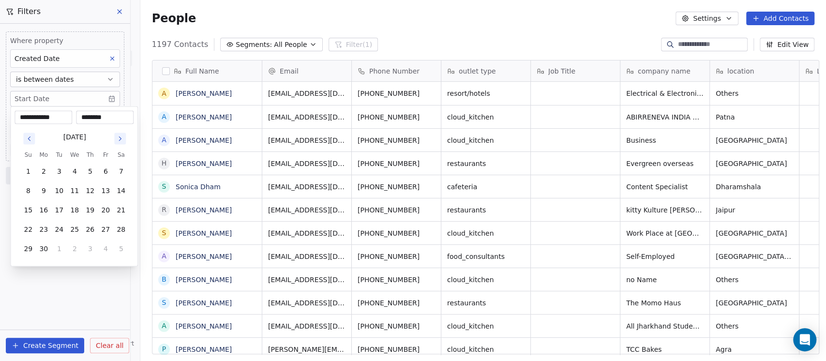
click at [29, 135] on icon "Go to previous month" at bounding box center [29, 139] width 8 height 8
click at [121, 135] on icon "Go to next month" at bounding box center [120, 139] width 8 height 8
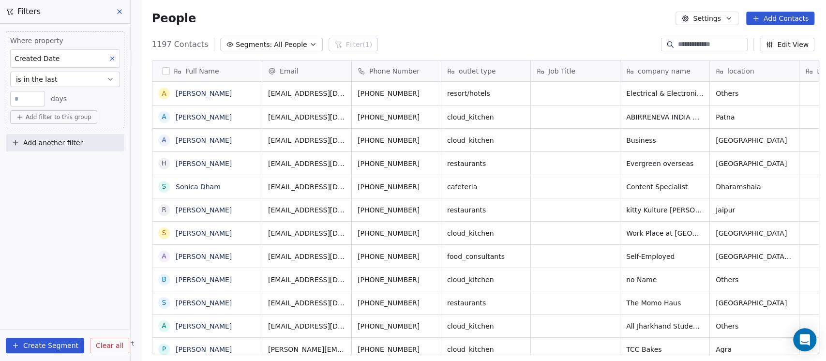
click at [30, 85] on button "is in the last" at bounding box center [65, 79] width 110 height 15
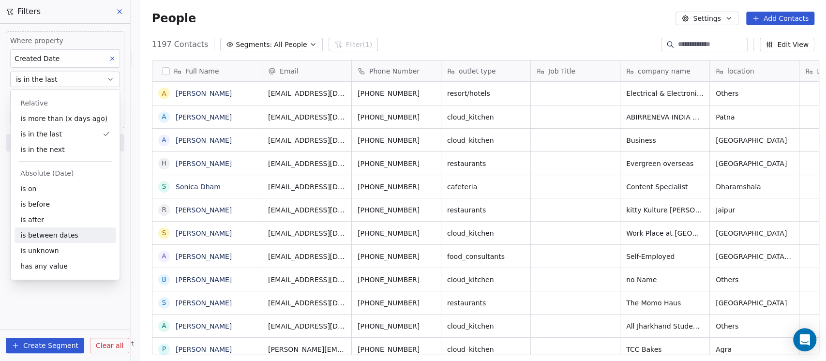
click at [43, 230] on div "is between dates" at bounding box center [65, 234] width 101 height 15
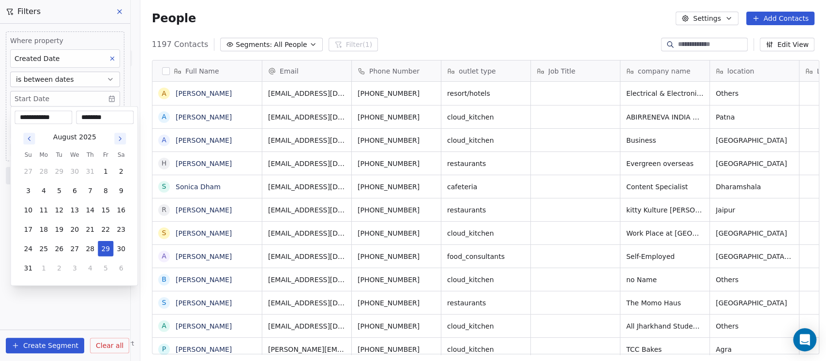
click at [26, 137] on icon "Go to previous month" at bounding box center [29, 139] width 8 height 8
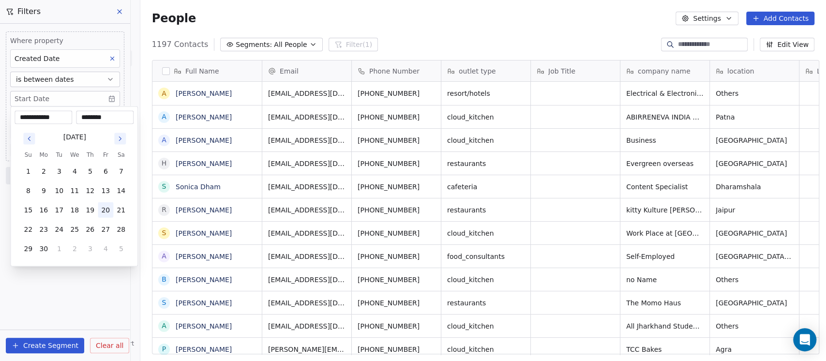
click at [103, 213] on button "20" at bounding box center [105, 209] width 15 height 15
type input "**********"
click at [65, 286] on html "On2Cook India Pvt. Ltd. Contacts People Marketing Workflows Campaigns Sales Pip…" at bounding box center [413, 180] width 826 height 361
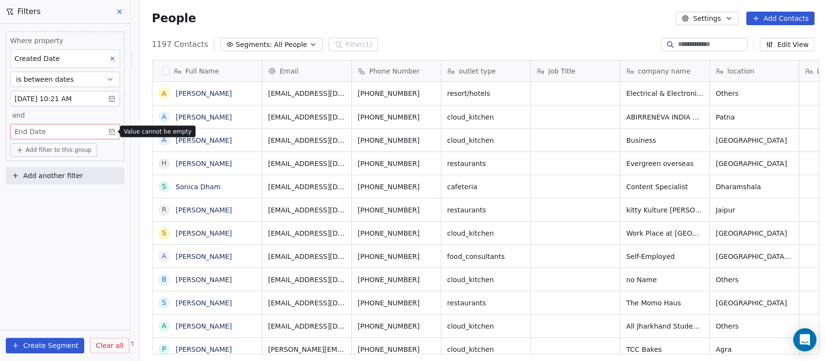
click at [57, 133] on body "On2Cook India Pvt. Ltd. Contacts People Marketing Workflows Campaigns Sales Pip…" at bounding box center [413, 180] width 826 height 361
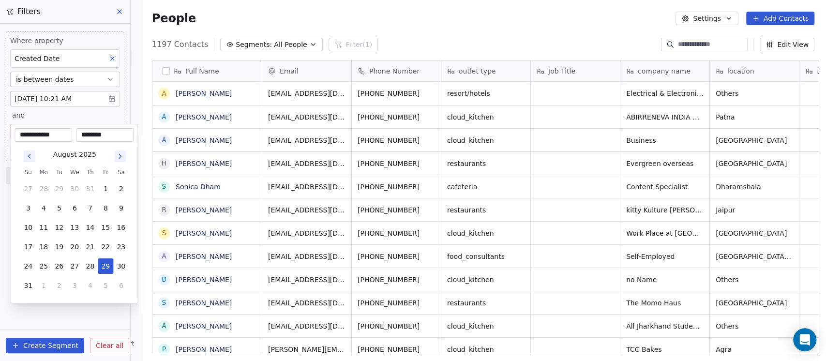
click at [31, 164] on div "[DATE] Su Mo Tu We Th Fr Sa 27 28 29 30 31 1 2 3 4 5 6 7 8 9 10 11 12 13 14 15 …" at bounding box center [74, 221] width 108 height 146
click at [27, 161] on button "Go to previous month" at bounding box center [29, 156] width 12 height 12
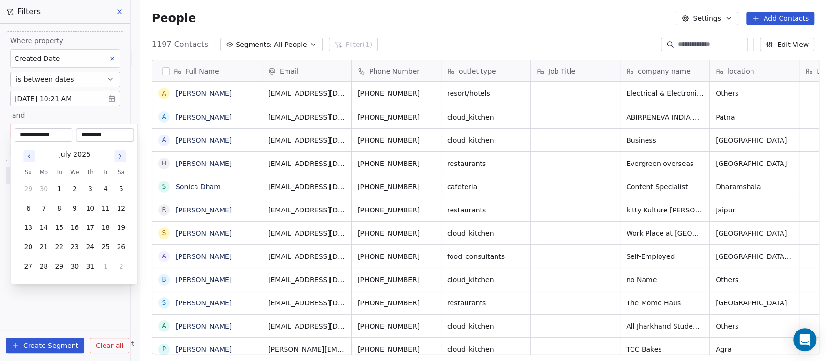
click at [27, 161] on button "Go to previous month" at bounding box center [29, 156] width 12 height 12
click at [41, 250] on button "23" at bounding box center [43, 246] width 15 height 15
type input "**********"
click at [61, 295] on html "On2Cook India Pvt. Ltd. Contacts People Marketing Workflows Campaigns Sales Pip…" at bounding box center [413, 180] width 826 height 361
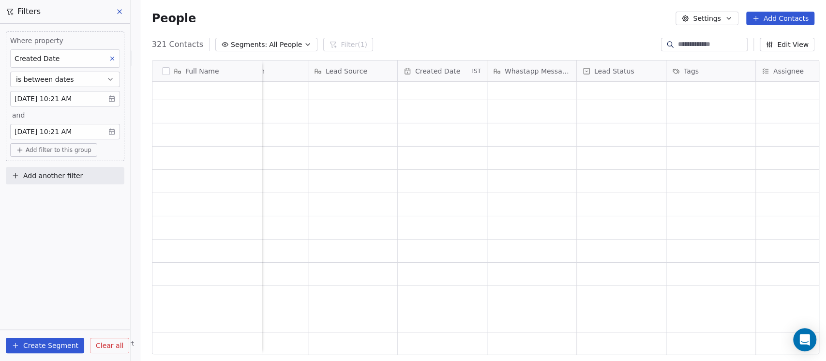
scroll to position [10, 580]
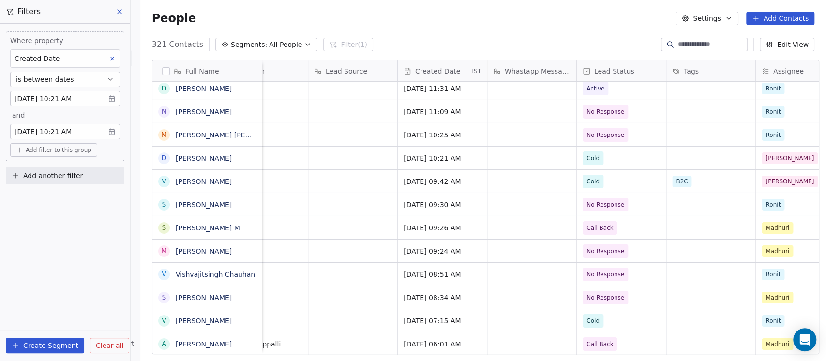
click at [691, 44] on input at bounding box center [712, 45] width 68 height 10
paste input "**********"
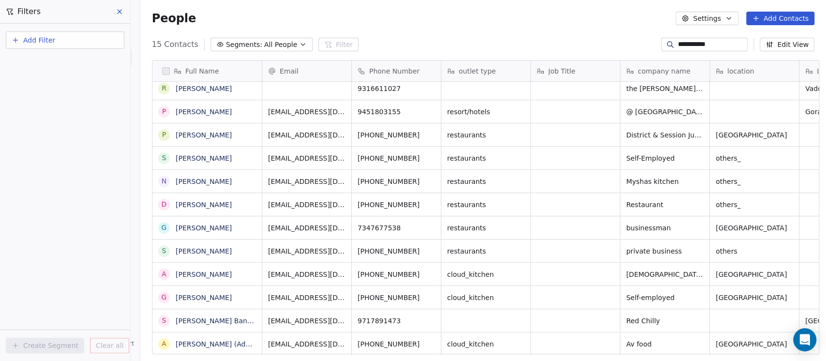
scroll to position [10, 0]
type input "**********"
click at [115, 10] on button at bounding box center [120, 12] width 15 height 14
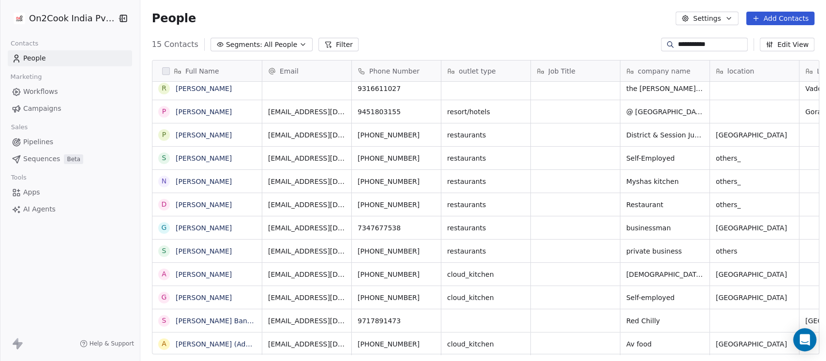
click at [42, 60] on span "People" at bounding box center [34, 58] width 23 height 10
click at [60, 60] on link "People" at bounding box center [70, 58] width 124 height 16
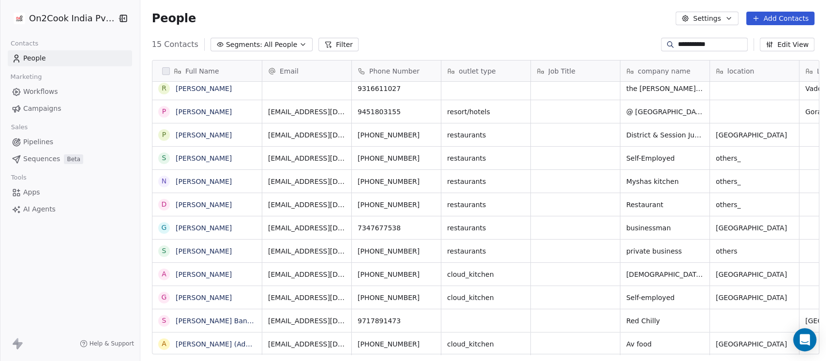
click at [713, 43] on input "**********" at bounding box center [712, 45] width 68 height 10
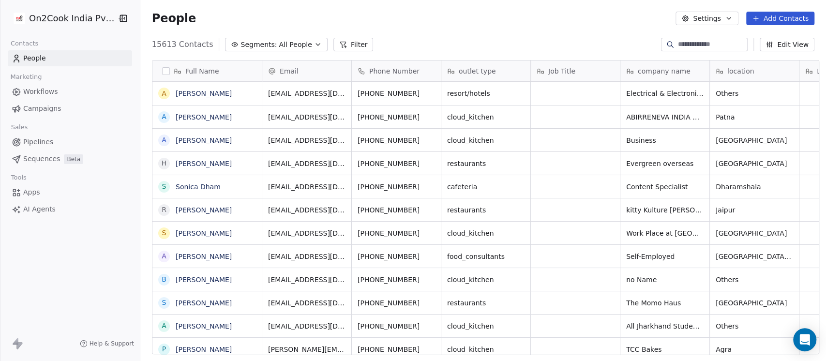
scroll to position [308, 680]
click at [35, 61] on span "People" at bounding box center [34, 58] width 23 height 10
click at [685, 44] on input at bounding box center [712, 45] width 68 height 10
paste input "**********"
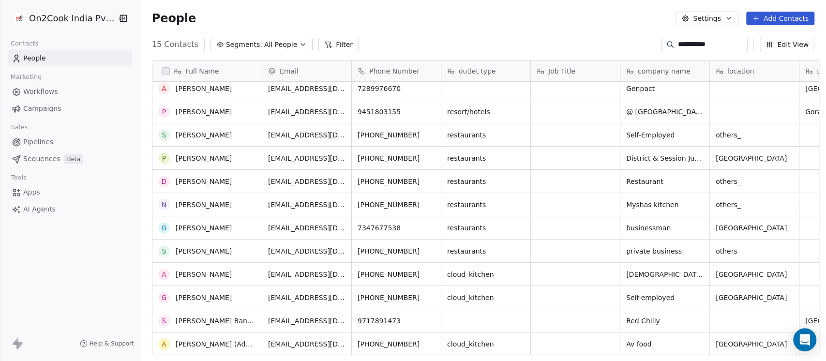
scroll to position [0, 0]
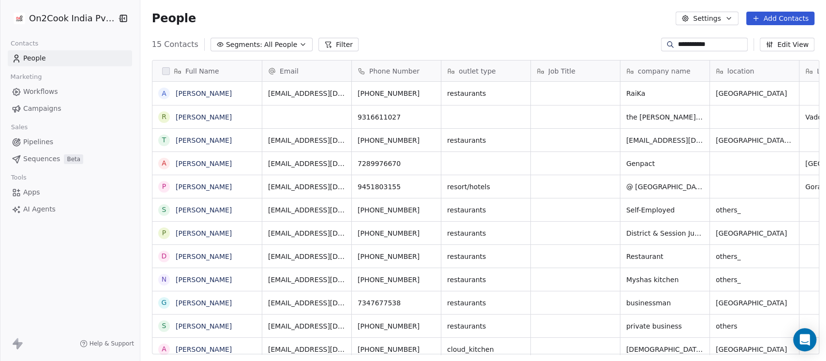
type input "**********"
paste input
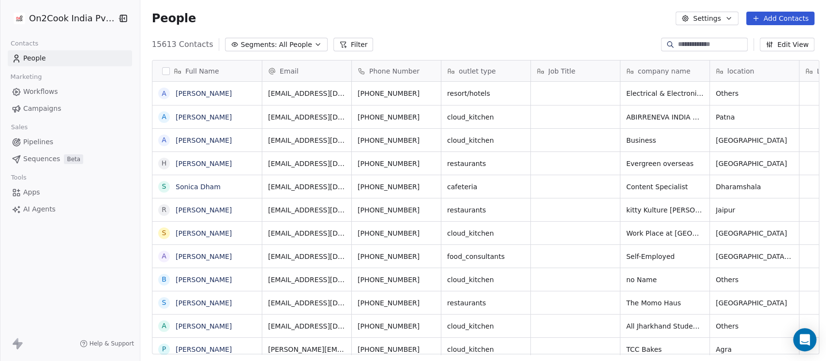
paste input
paste input "*******"
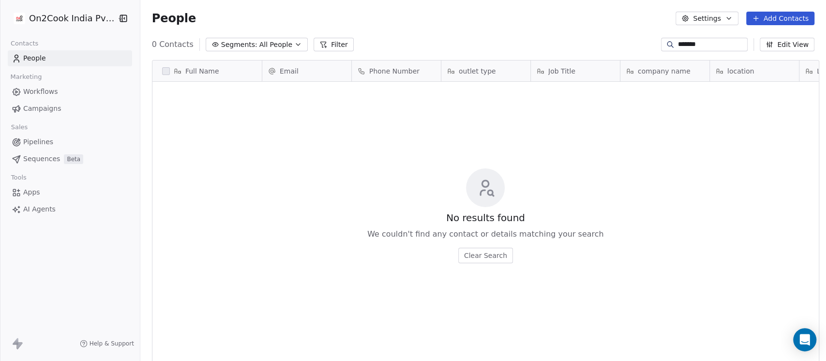
scroll to position [308, 680]
paste input "***"
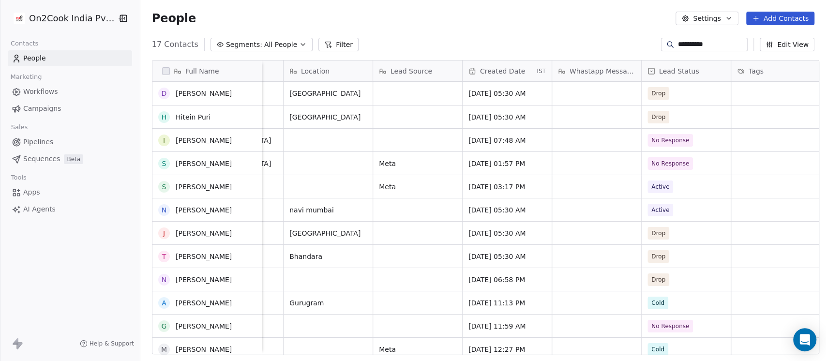
scroll to position [0, 0]
click at [724, 47] on input "**********" at bounding box center [712, 45] width 68 height 10
paste input "***"
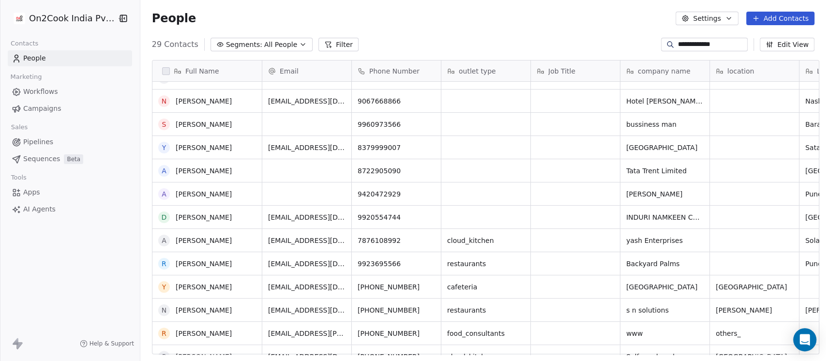
scroll to position [279, 0]
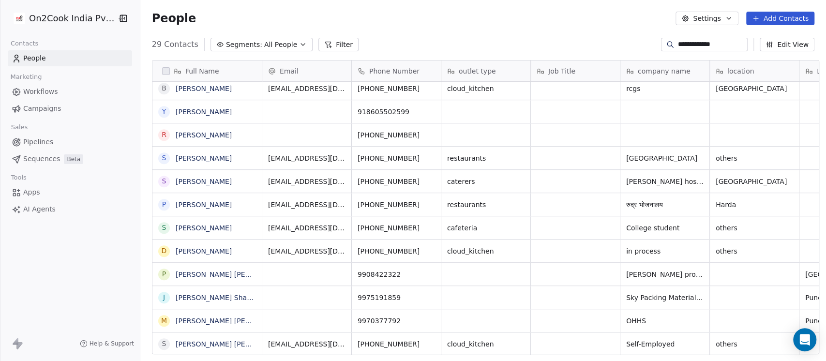
type input "**********"
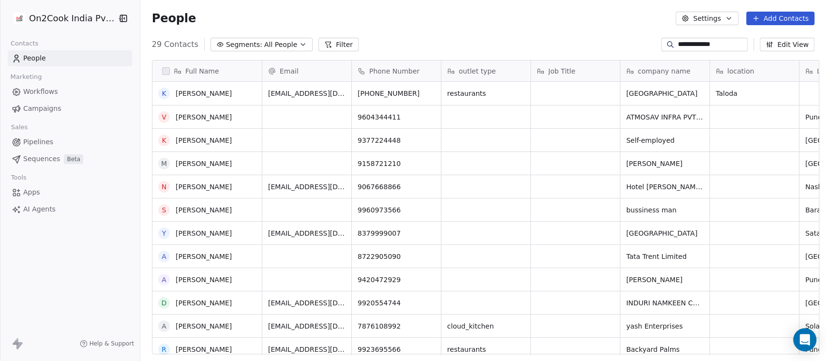
click at [84, 61] on link "People" at bounding box center [70, 58] width 124 height 16
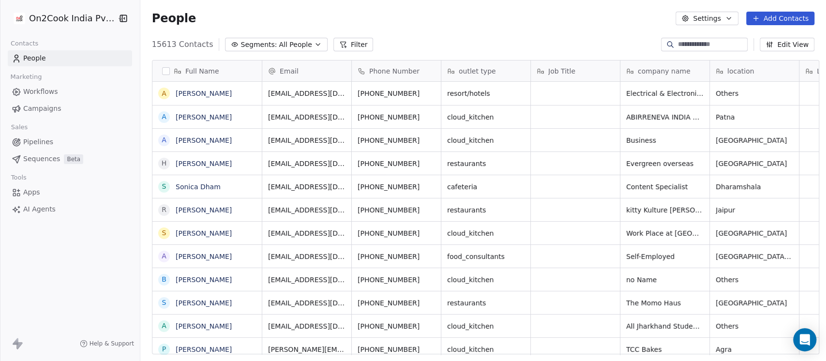
scroll to position [10, 11]
